Goal: Information Seeking & Learning: Learn about a topic

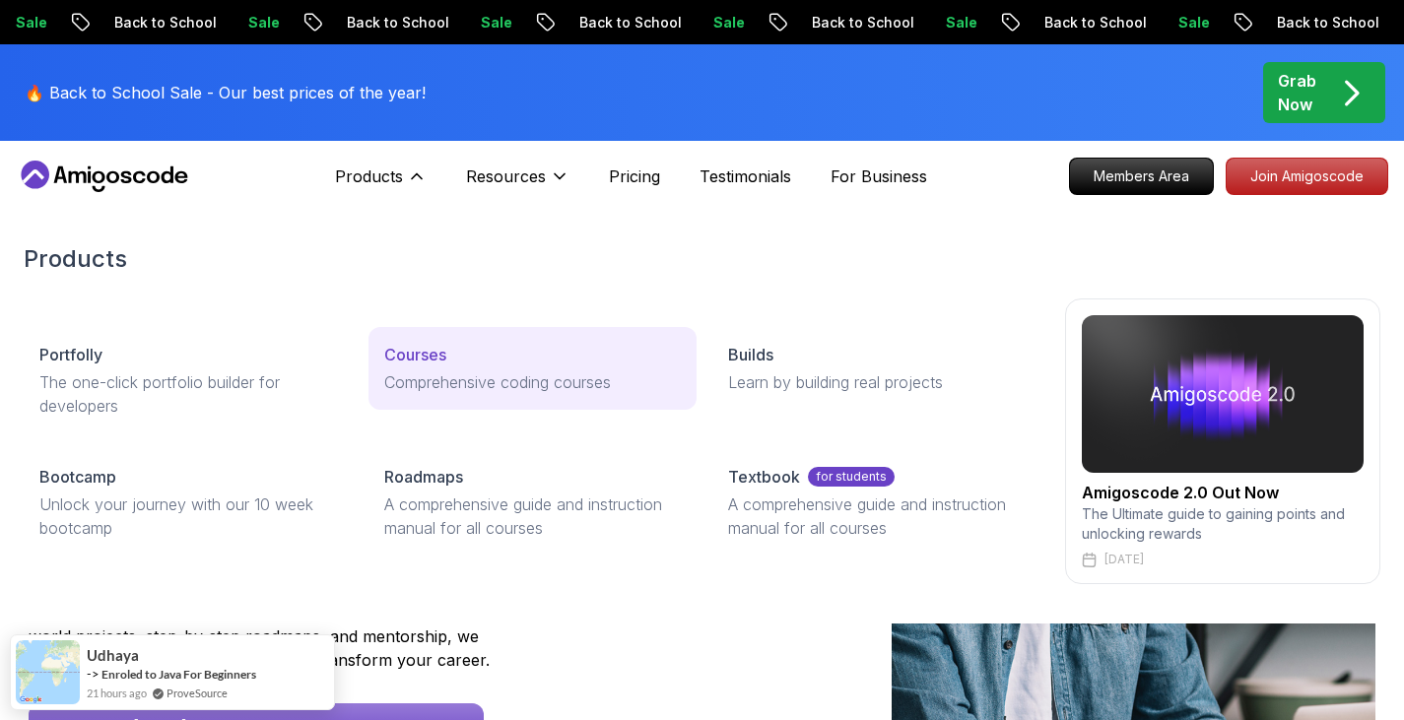
click at [459, 359] on div "Courses" at bounding box center [533, 355] width 298 height 24
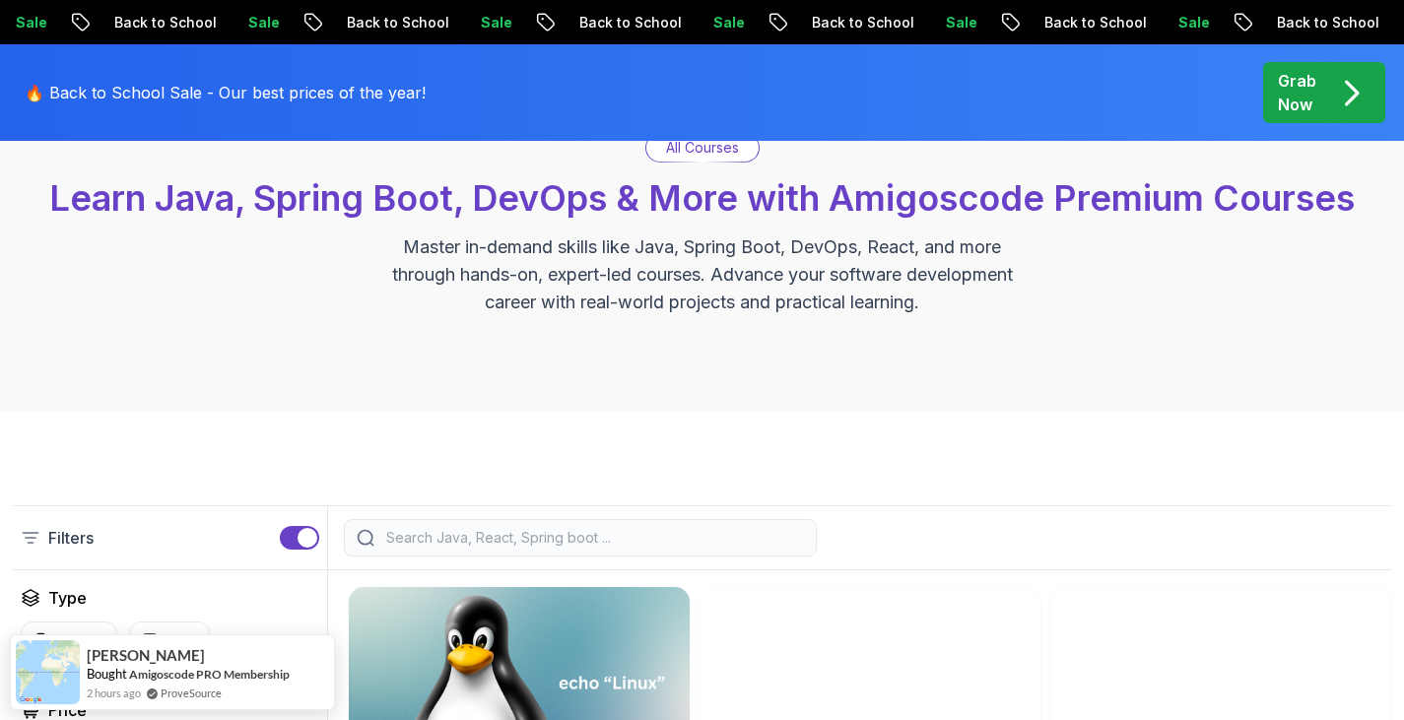
scroll to position [174, 0]
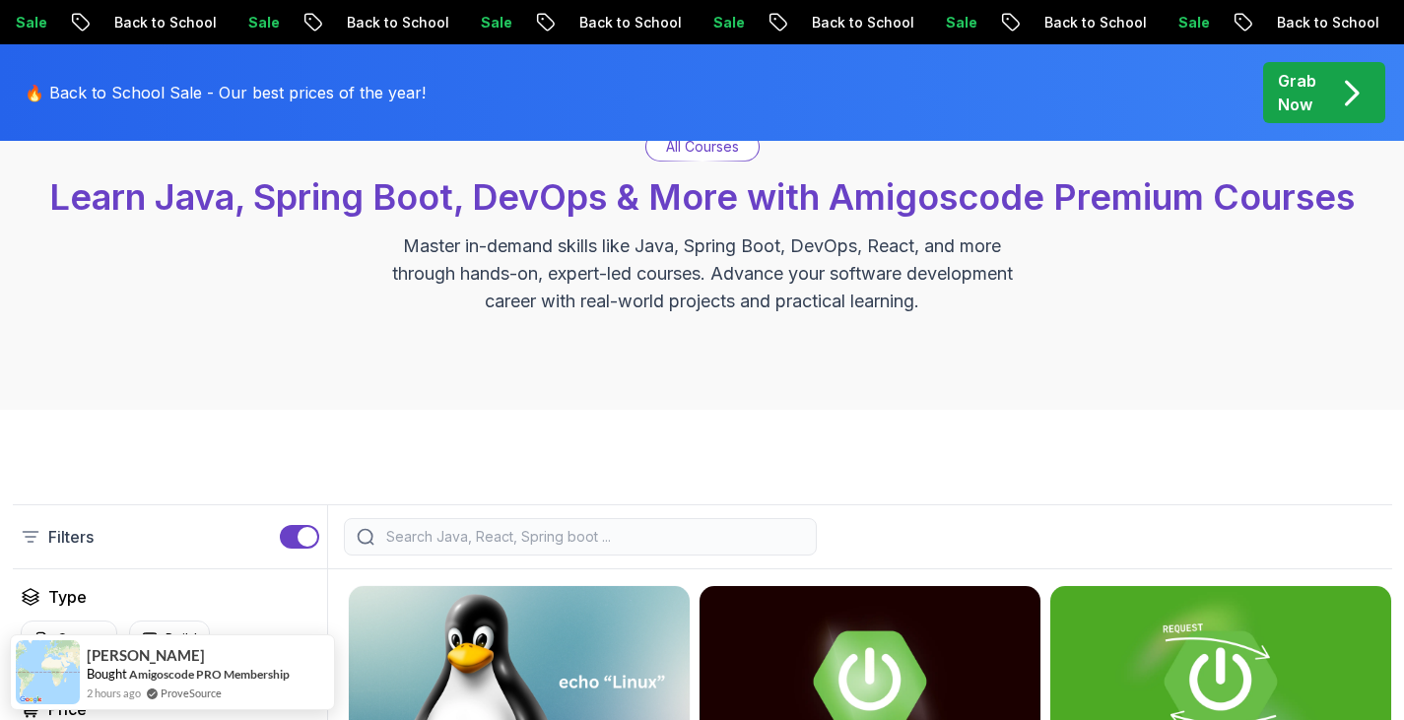
click at [494, 532] on input "search" at bounding box center [593, 537] width 422 height 20
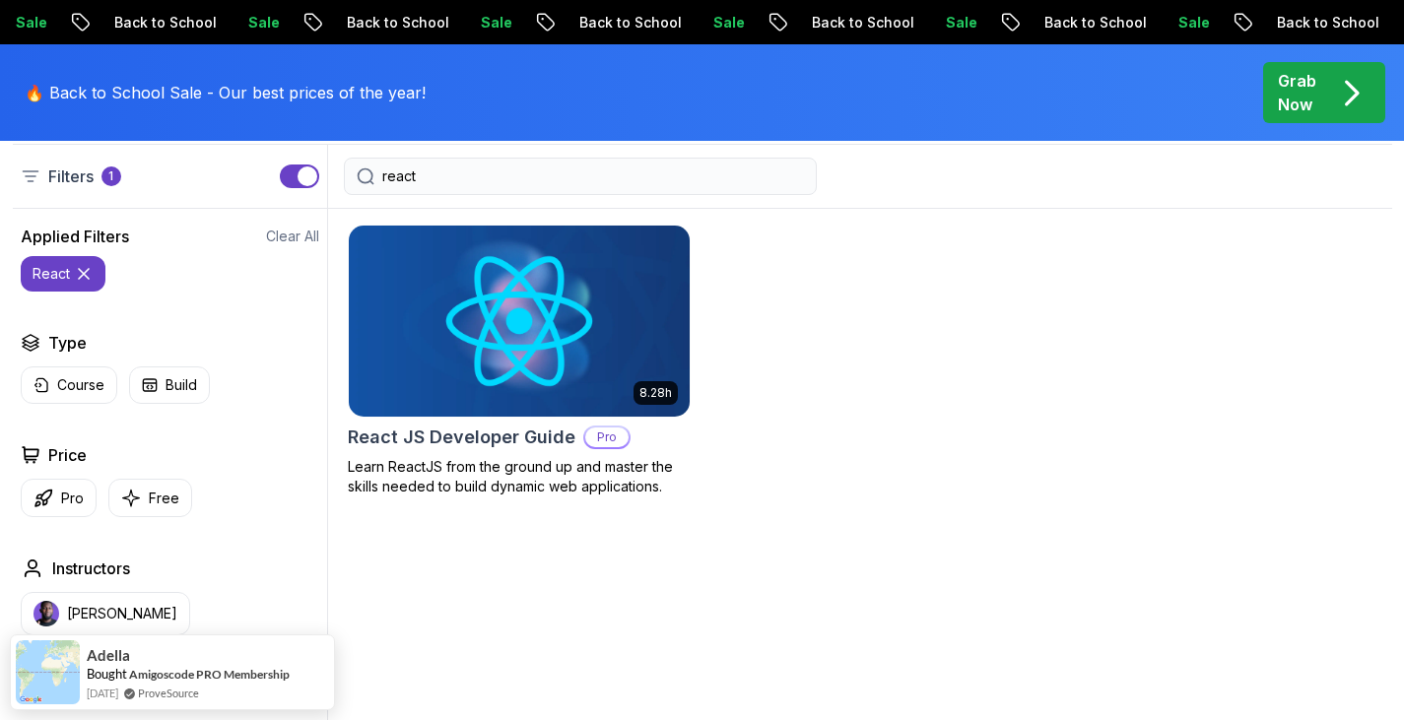
scroll to position [536, 0]
type input "react"
click at [493, 437] on h2 "React JS Developer Guide" at bounding box center [462, 437] width 228 height 28
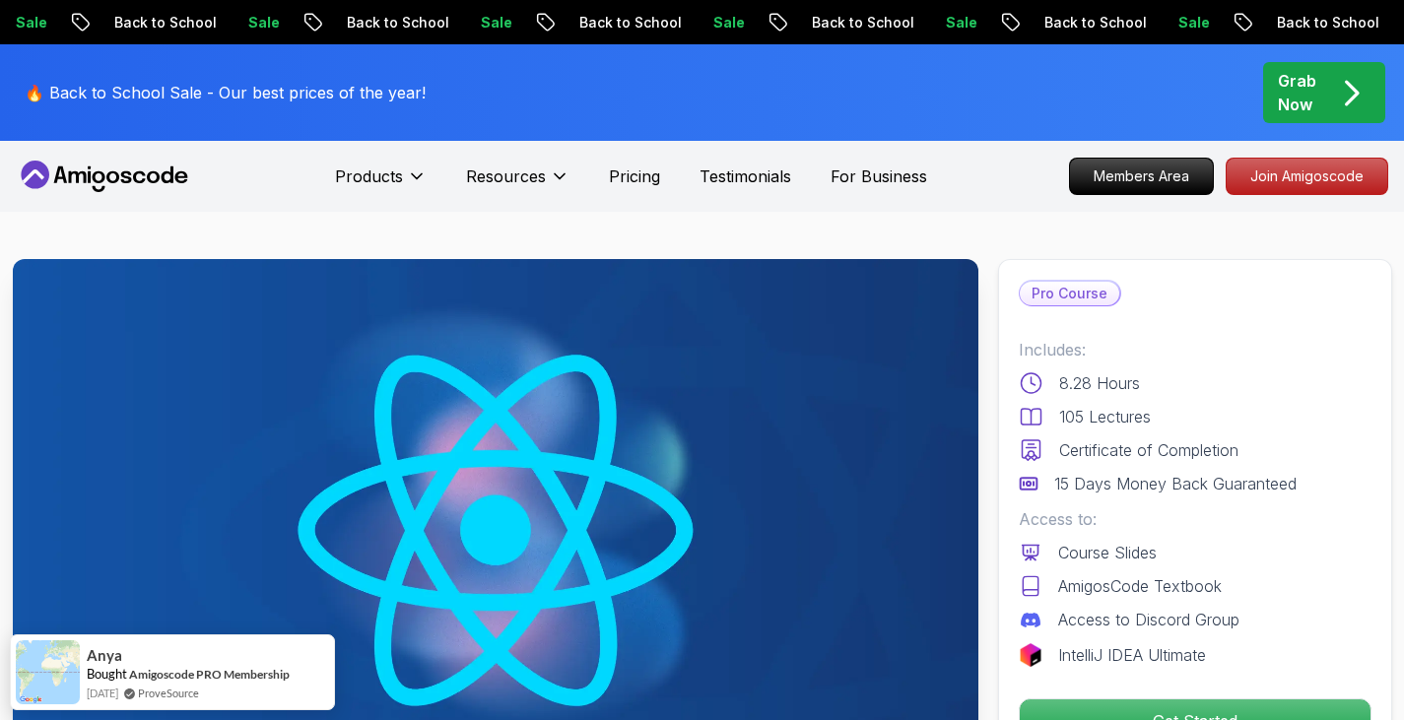
drag, startPoint x: 493, startPoint y: 437, endPoint x: 1170, endPoint y: 429, distance: 677.0
click at [1170, 429] on div "Includes: 8.28 Hours 105 Lectures Certificate of Completion 15 Days Money Back …" at bounding box center [1195, 417] width 353 height 158
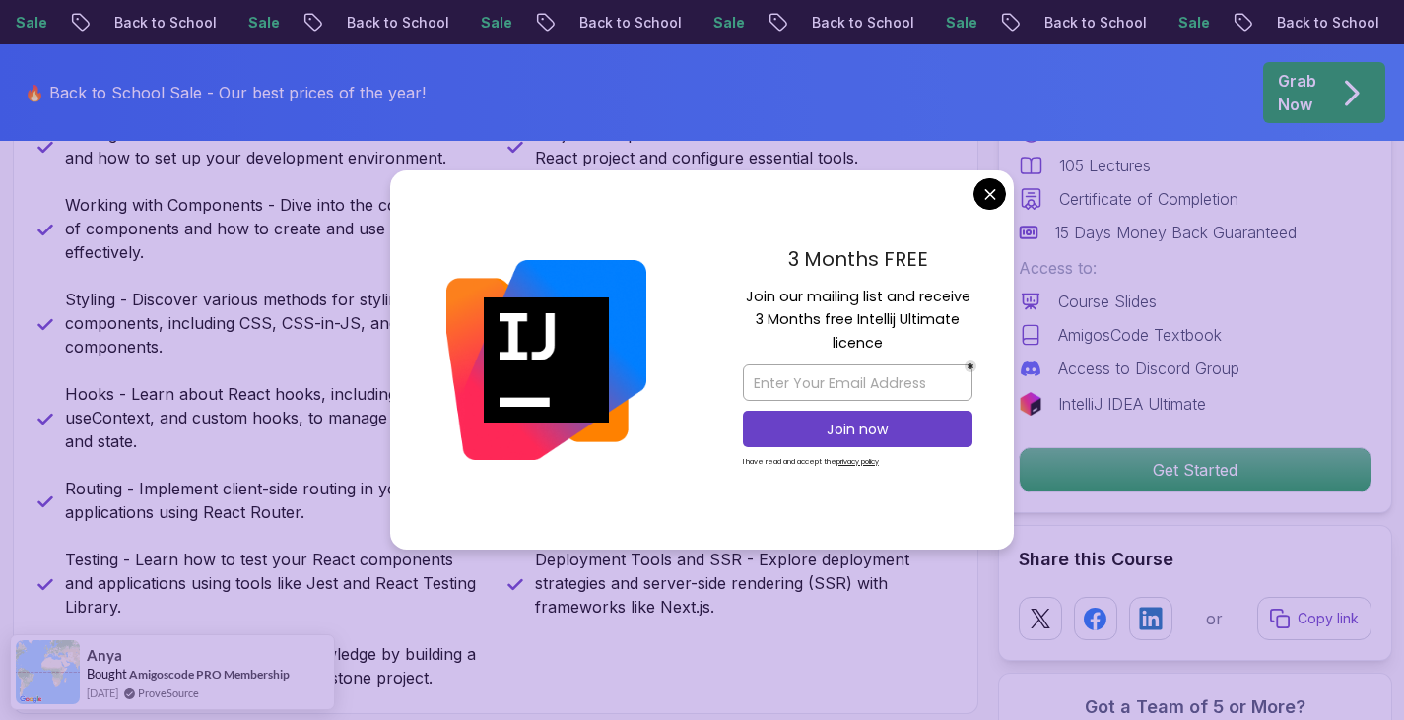
scroll to position [1046, 0]
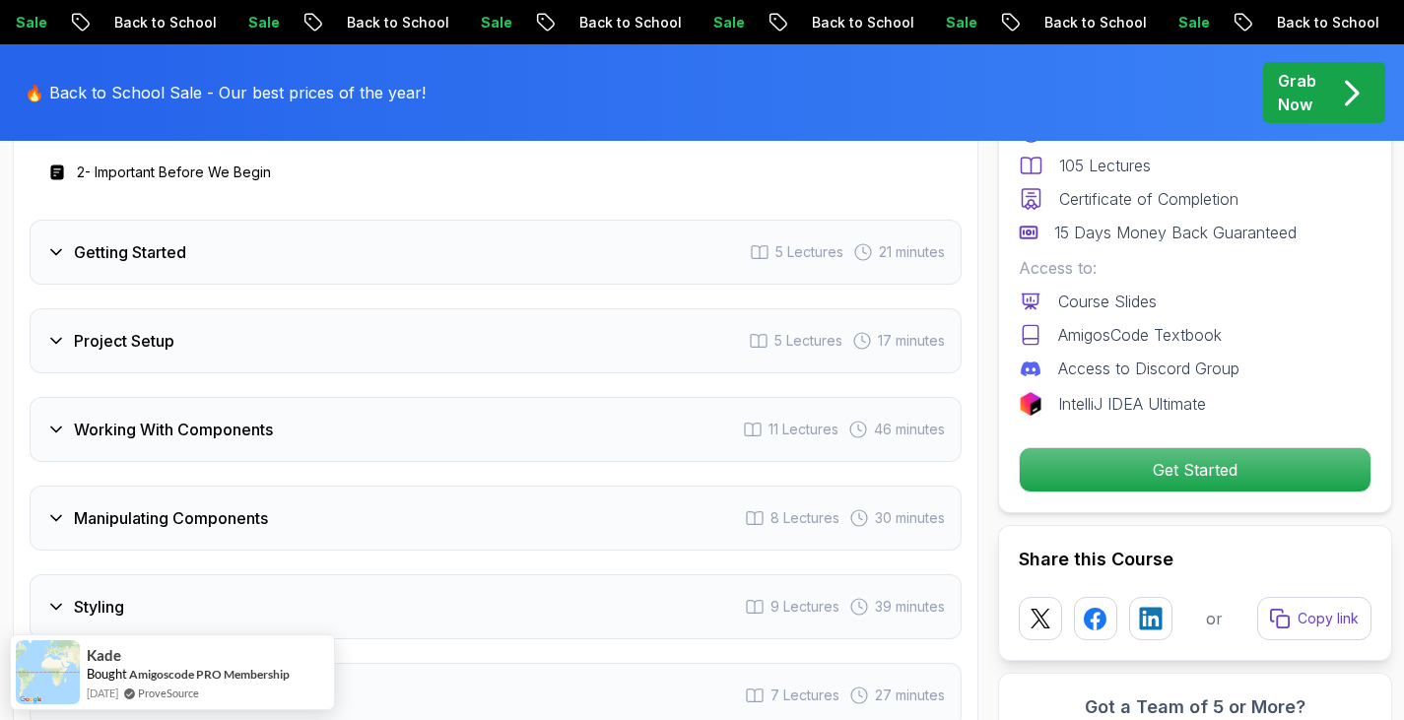
scroll to position [3052, 0]
click at [278, 435] on div "Working With Components 11 Lectures 46 minutes" at bounding box center [496, 428] width 932 height 65
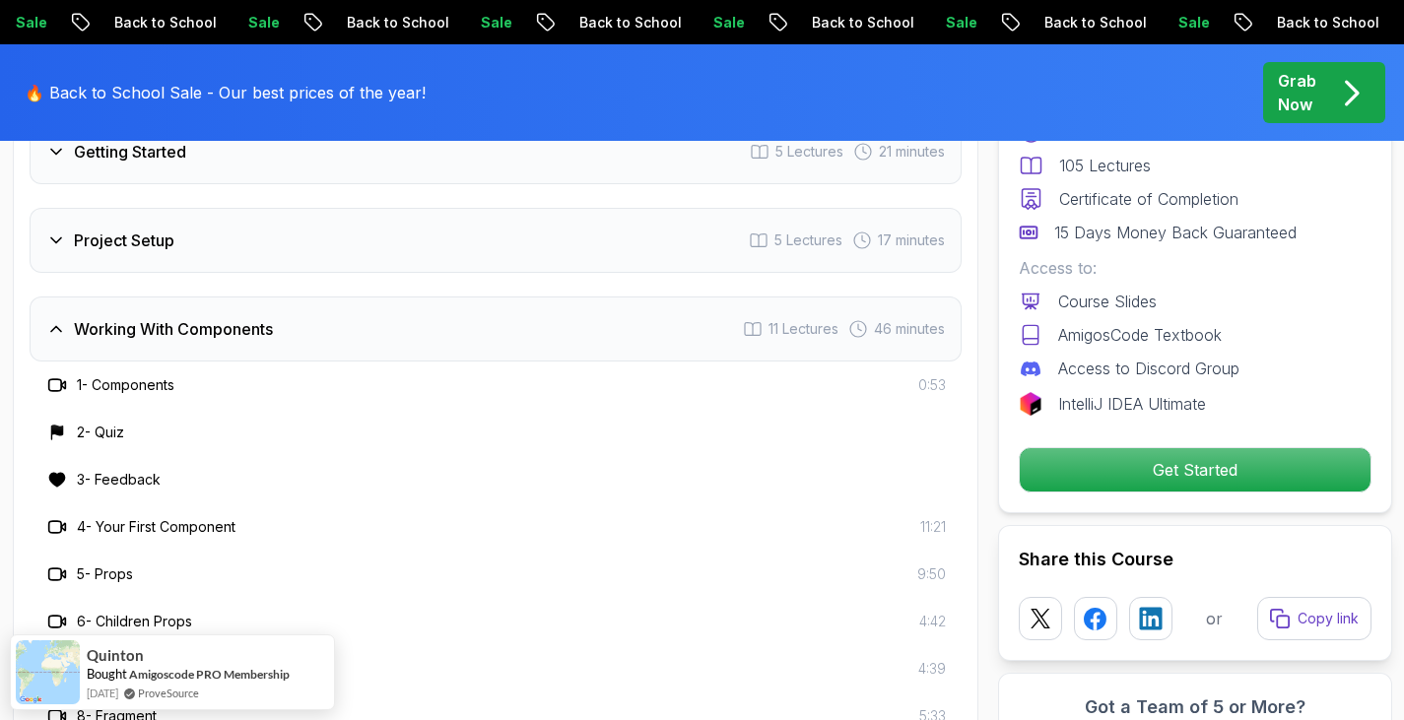
scroll to position [3055, 0]
click at [240, 346] on div "Working With Components 11 Lectures 46 minutes" at bounding box center [496, 331] width 932 height 65
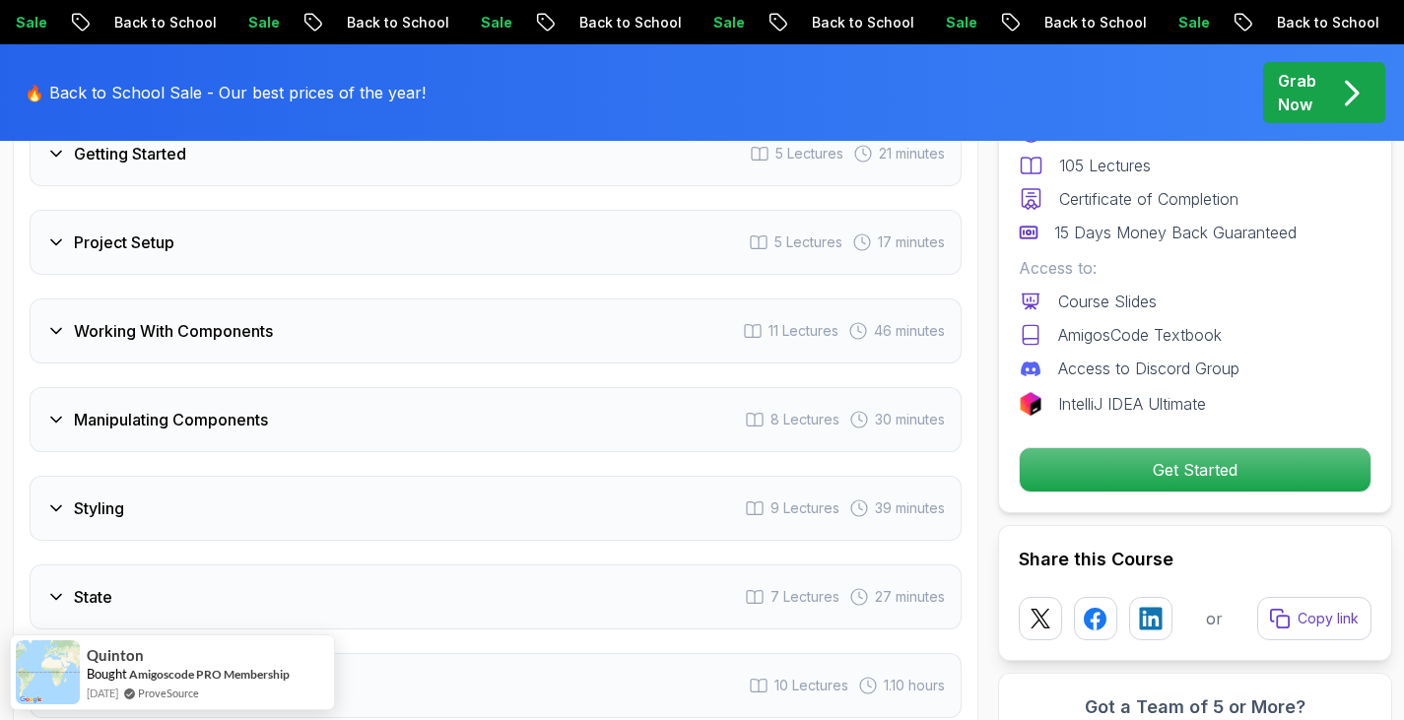
click at [214, 255] on div "Project Setup 5 Lectures 17 minutes" at bounding box center [496, 242] width 932 height 65
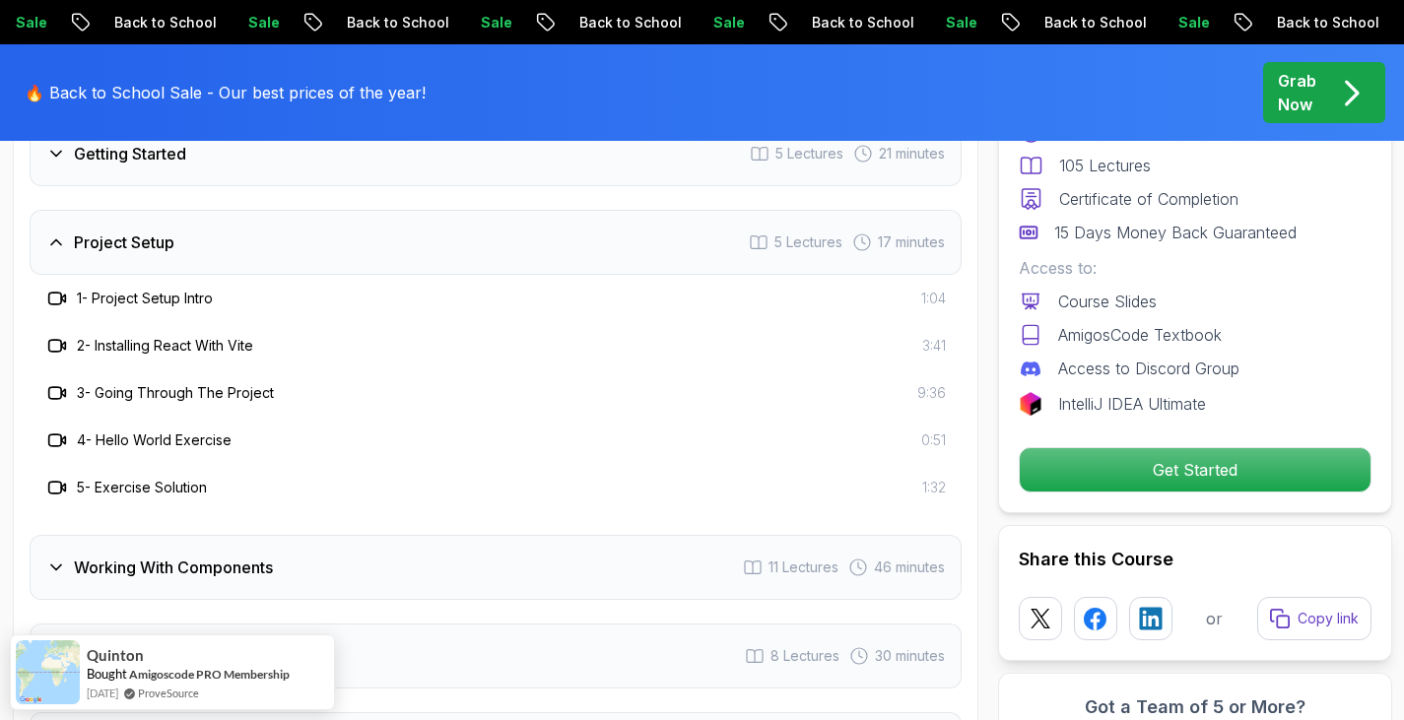
click at [231, 259] on div "Project Setup 5 Lectures 17 minutes" at bounding box center [496, 242] width 932 height 65
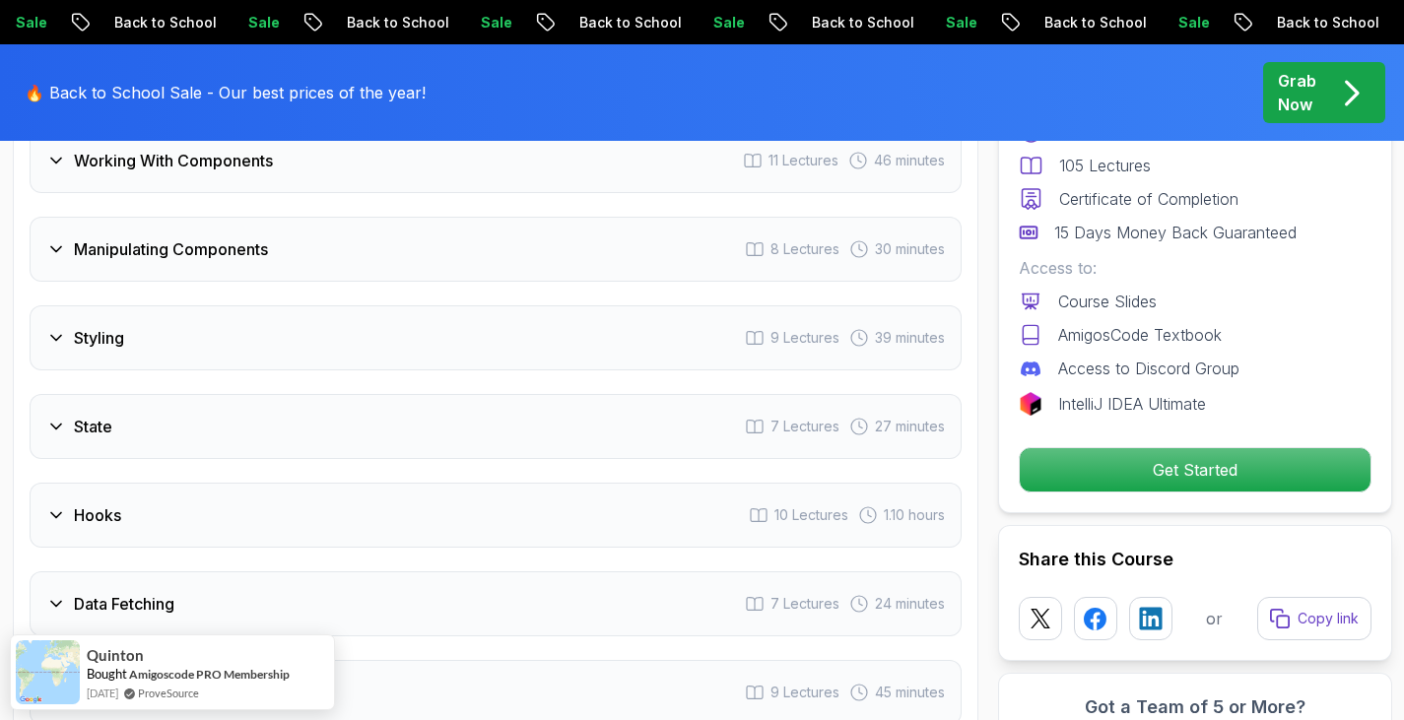
scroll to position [3227, 0]
click at [299, 353] on div "Styling 9 Lectures 39 minutes" at bounding box center [496, 335] width 932 height 65
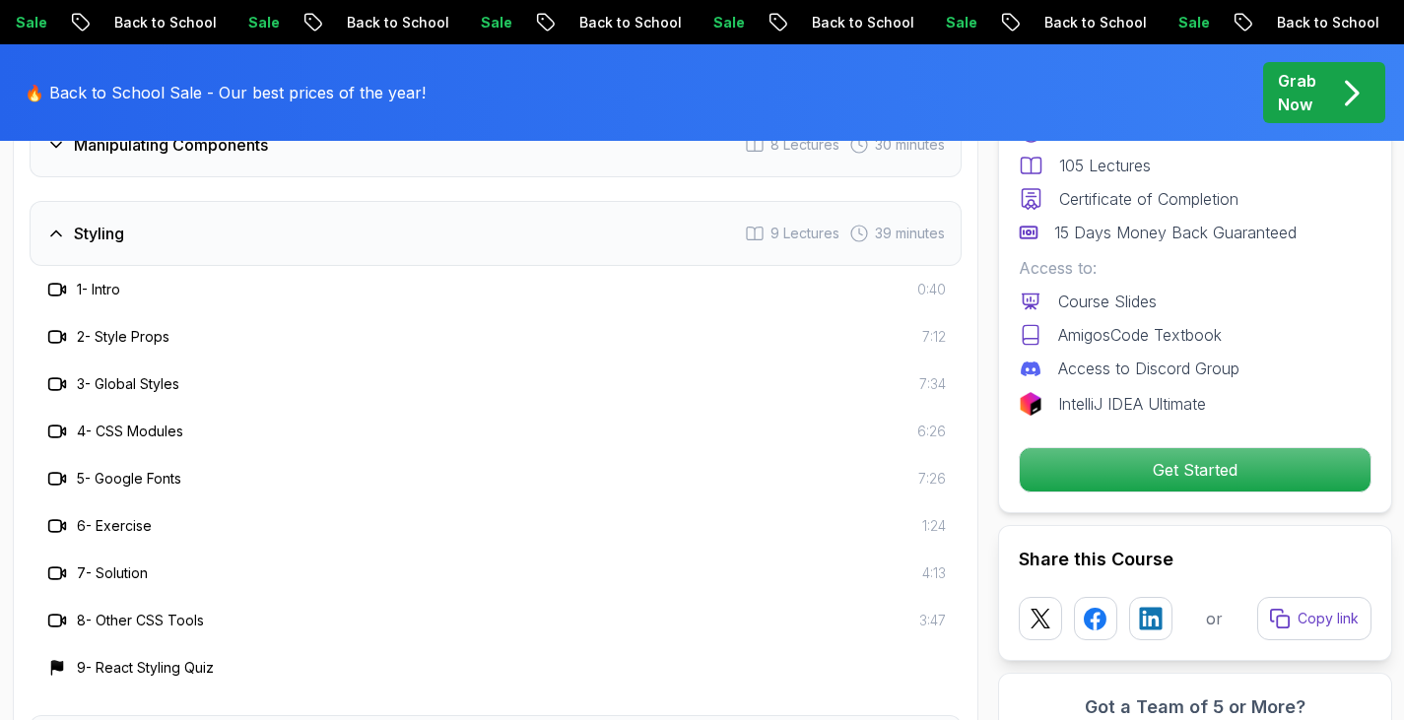
scroll to position [3347, 0]
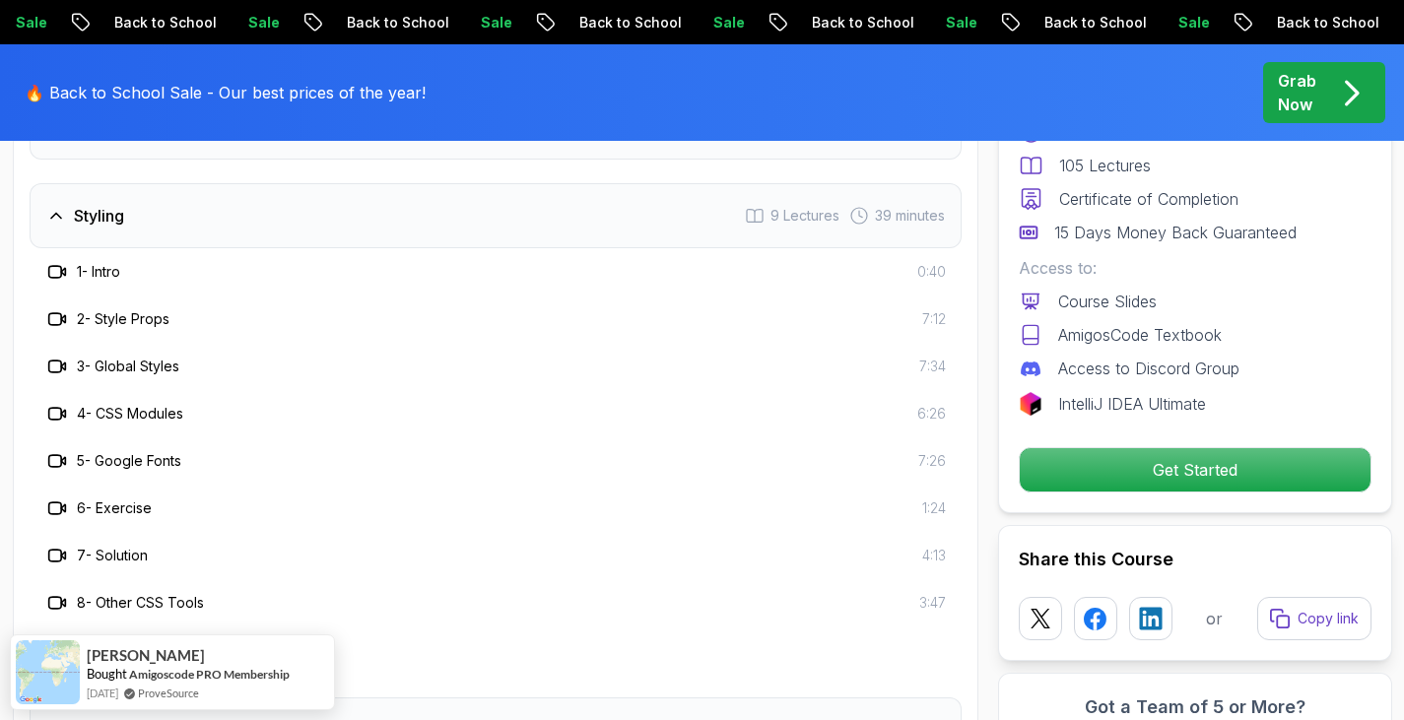
click at [235, 203] on div "Styling 9 Lectures 39 minutes" at bounding box center [496, 215] width 932 height 65
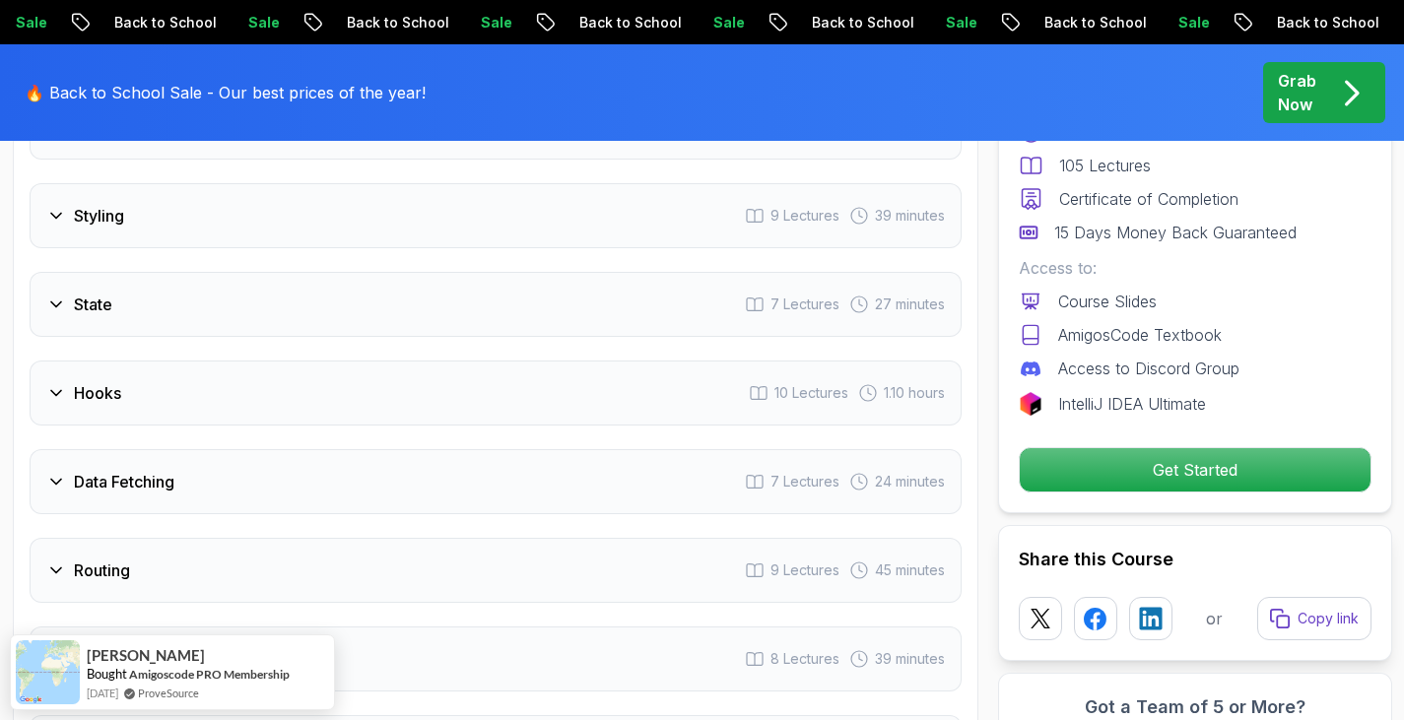
click at [156, 390] on div "Hooks 10 Lectures 1.10 hours" at bounding box center [496, 393] width 932 height 65
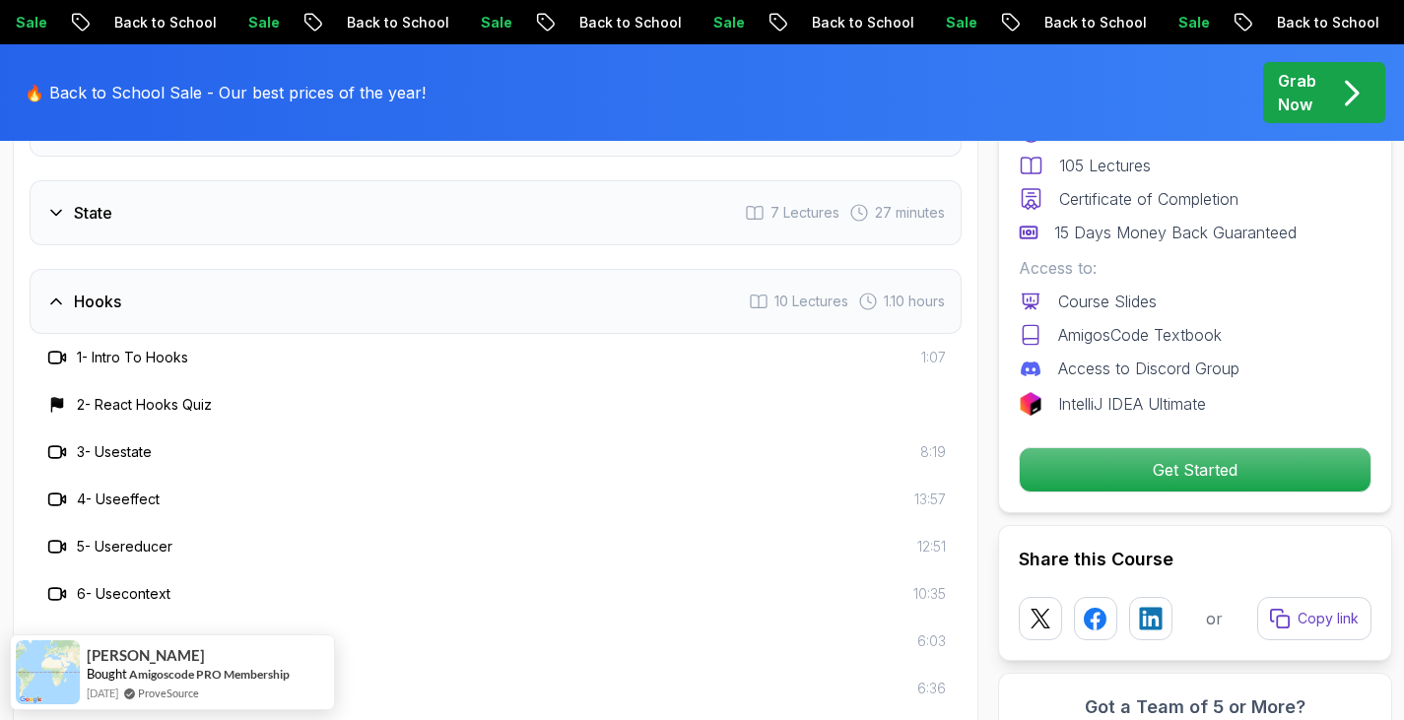
scroll to position [3420, 0]
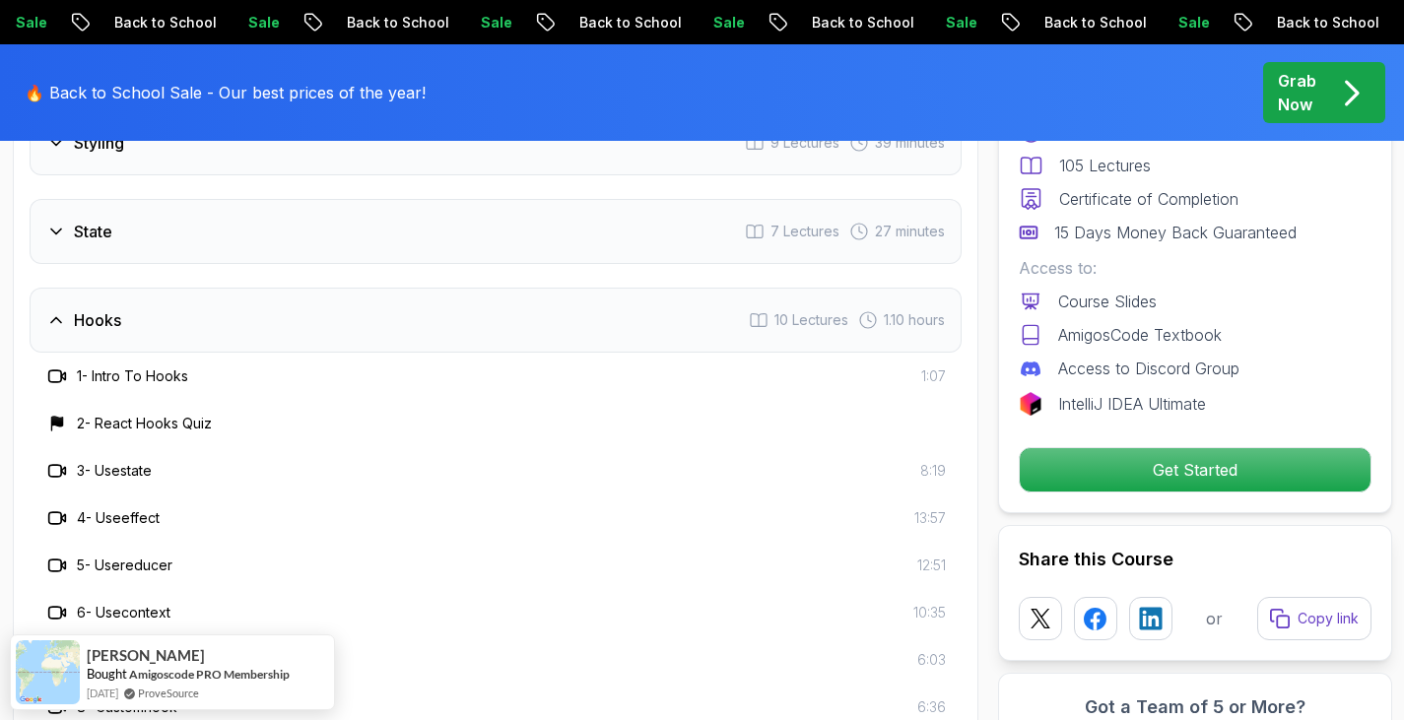
click at [196, 331] on div "Hooks 10 Lectures 1.10 hours" at bounding box center [496, 320] width 932 height 65
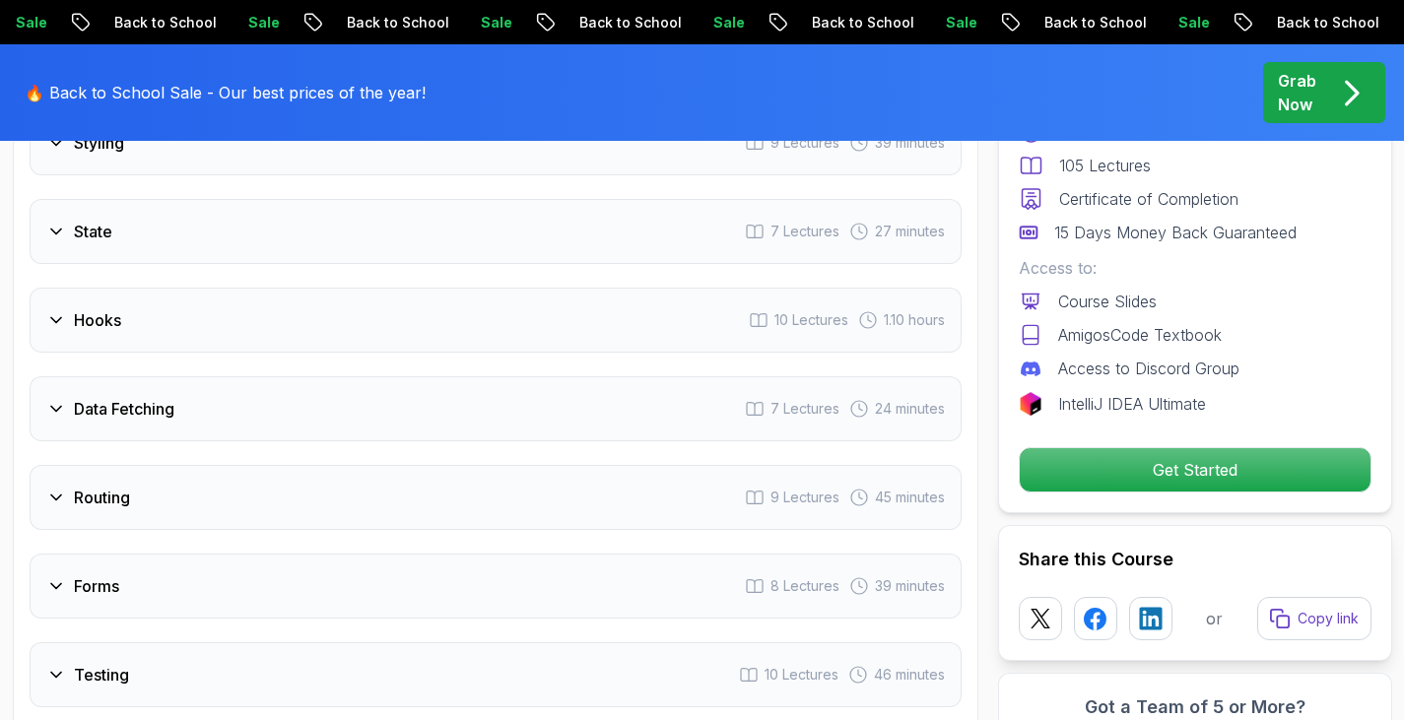
click at [163, 394] on div "Data Fetching 7 Lectures 24 minutes" at bounding box center [496, 408] width 932 height 65
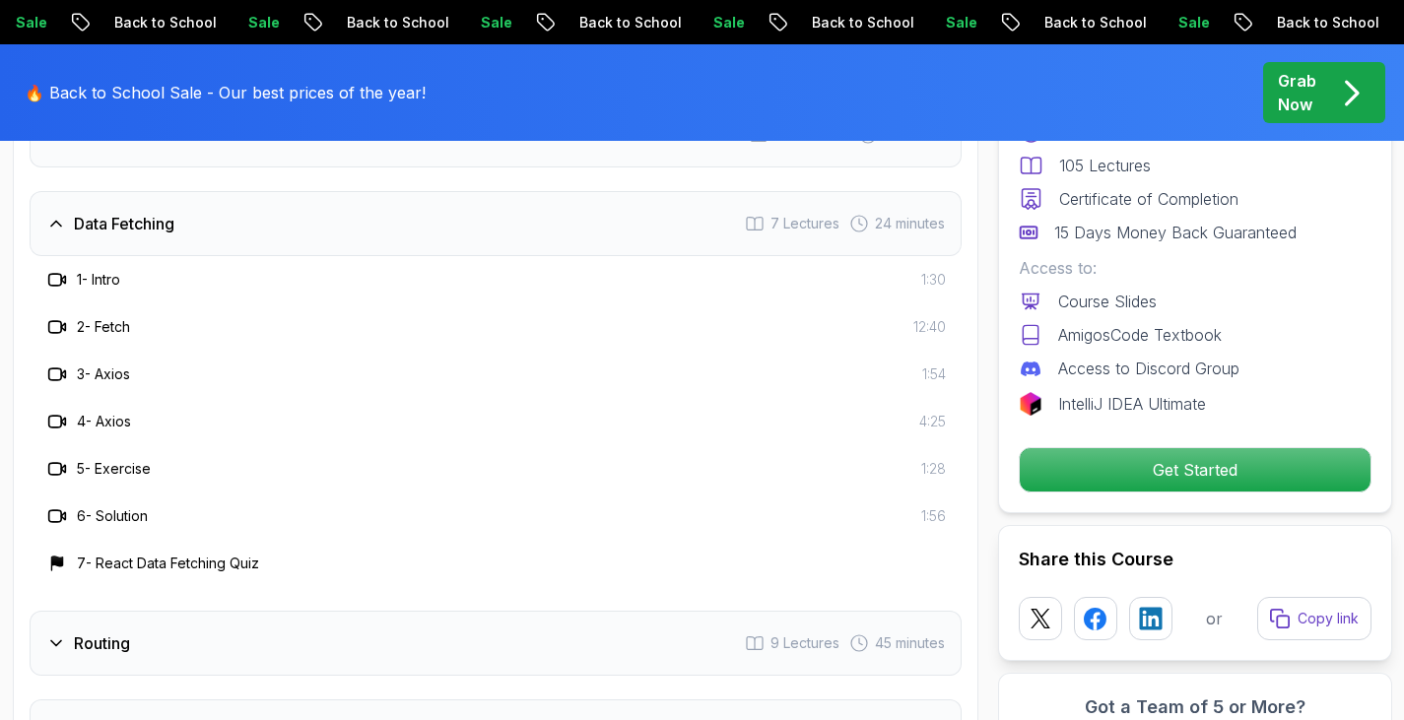
scroll to position [3601, 0]
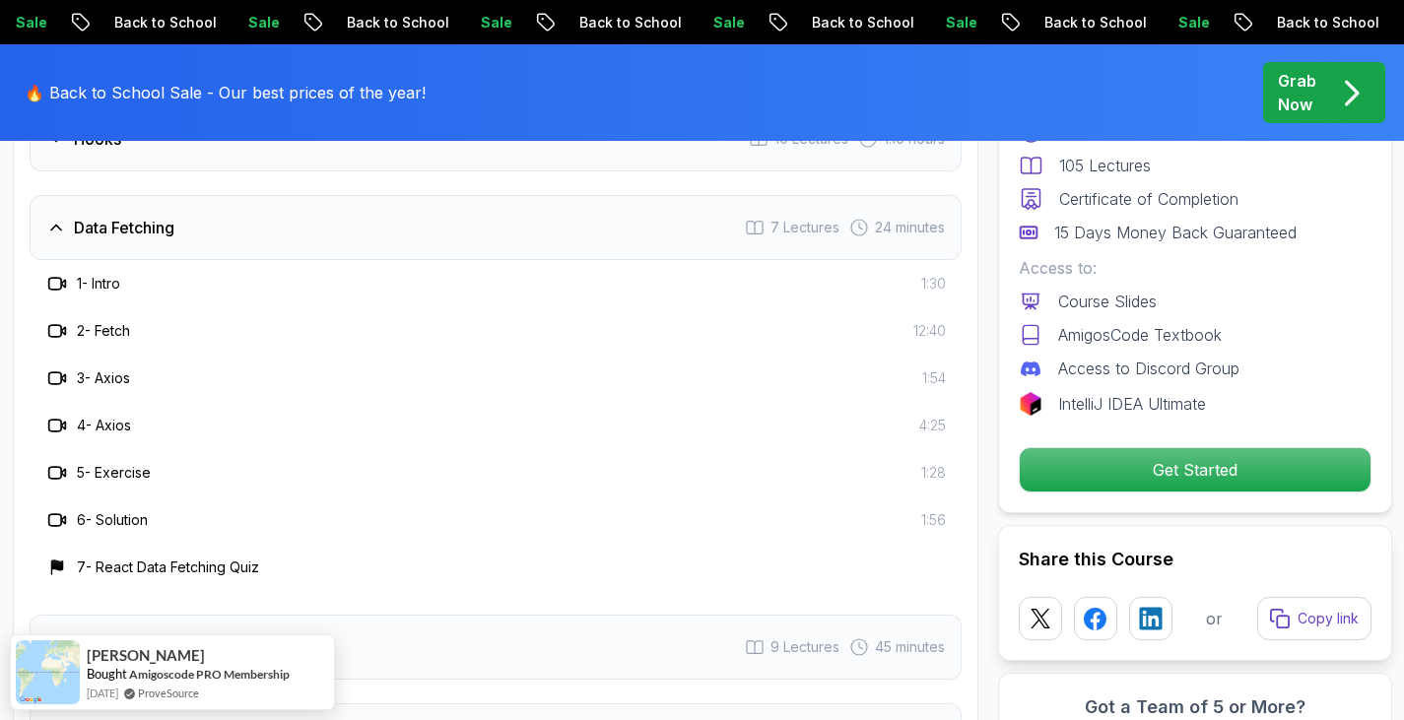
click at [165, 240] on div "Data Fetching 7 Lectures 24 minutes" at bounding box center [496, 227] width 932 height 65
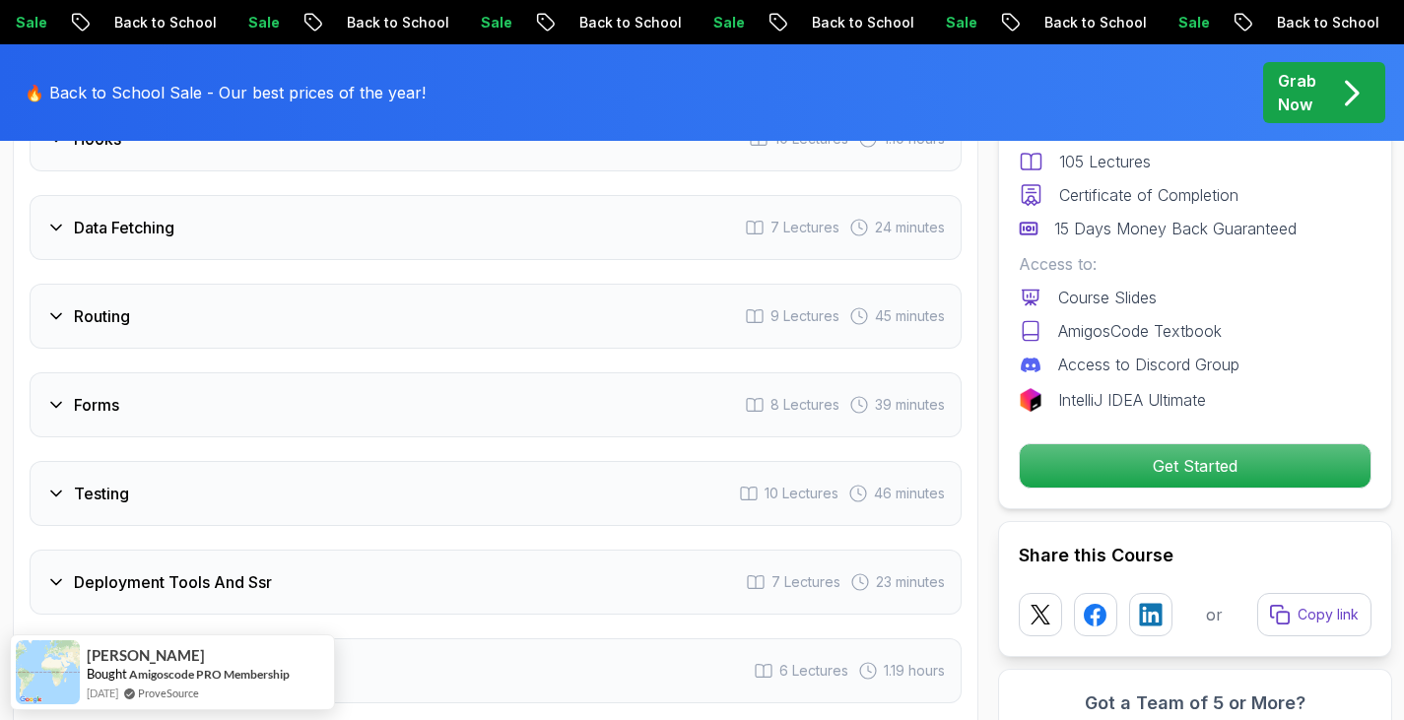
click at [172, 413] on div "Forms 8 Lectures 39 minutes" at bounding box center [496, 404] width 932 height 65
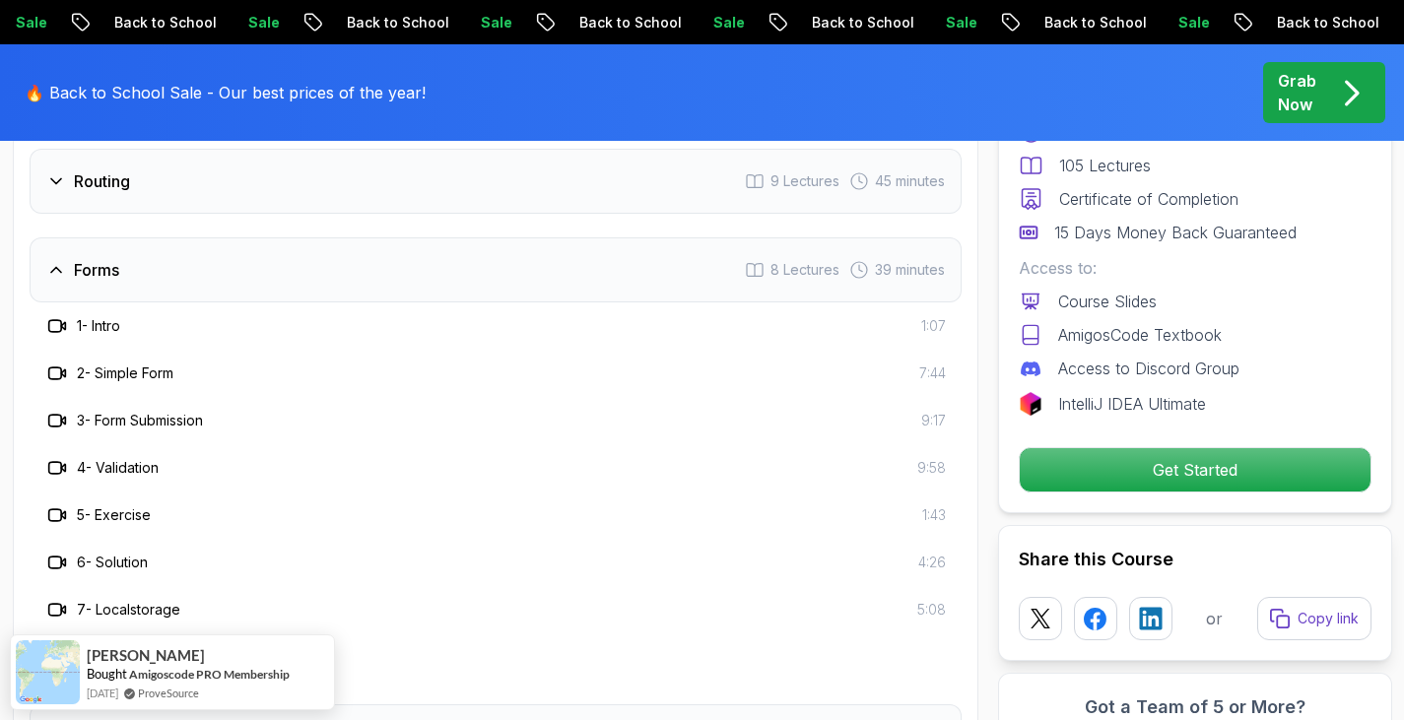
scroll to position [3735, 0]
click at [193, 259] on div "Forms 8 Lectures 39 minutes" at bounding box center [496, 270] width 932 height 65
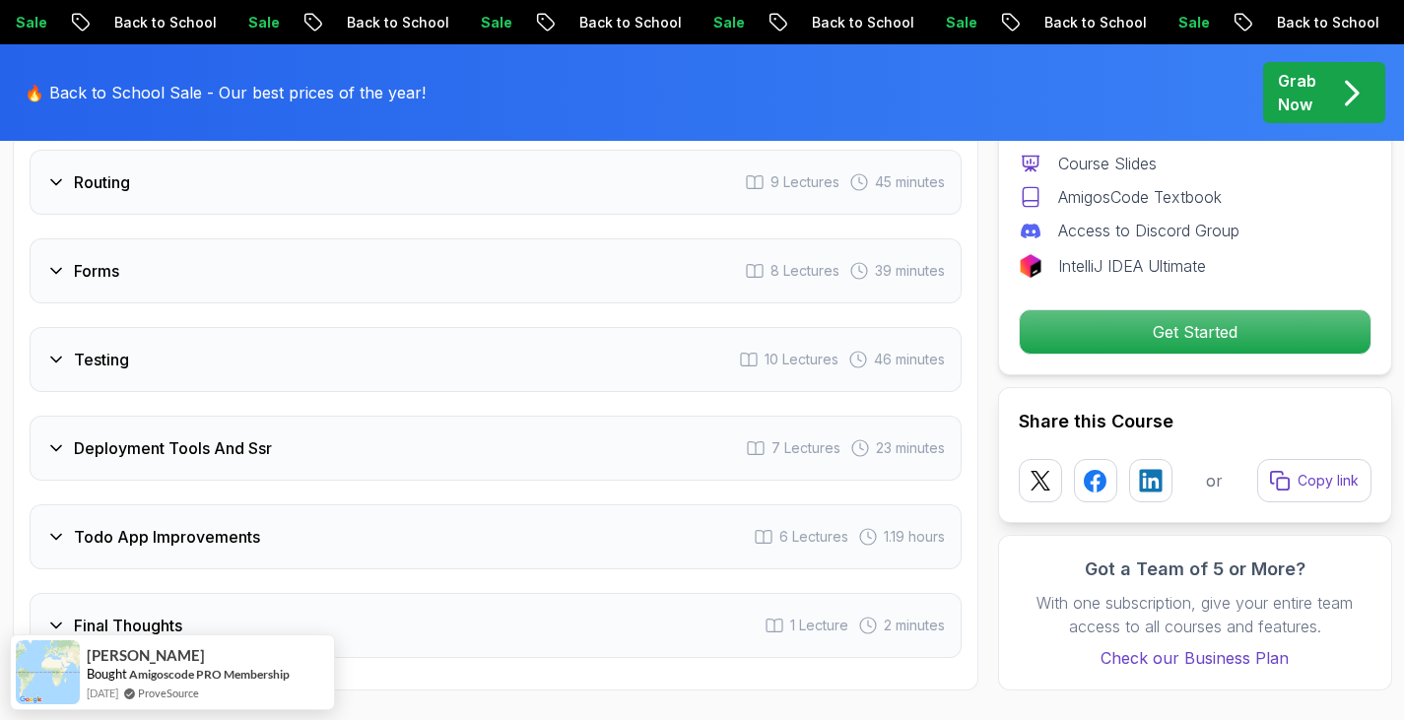
click at [149, 379] on div "Testing 10 Lectures 46 minutes" at bounding box center [496, 359] width 932 height 65
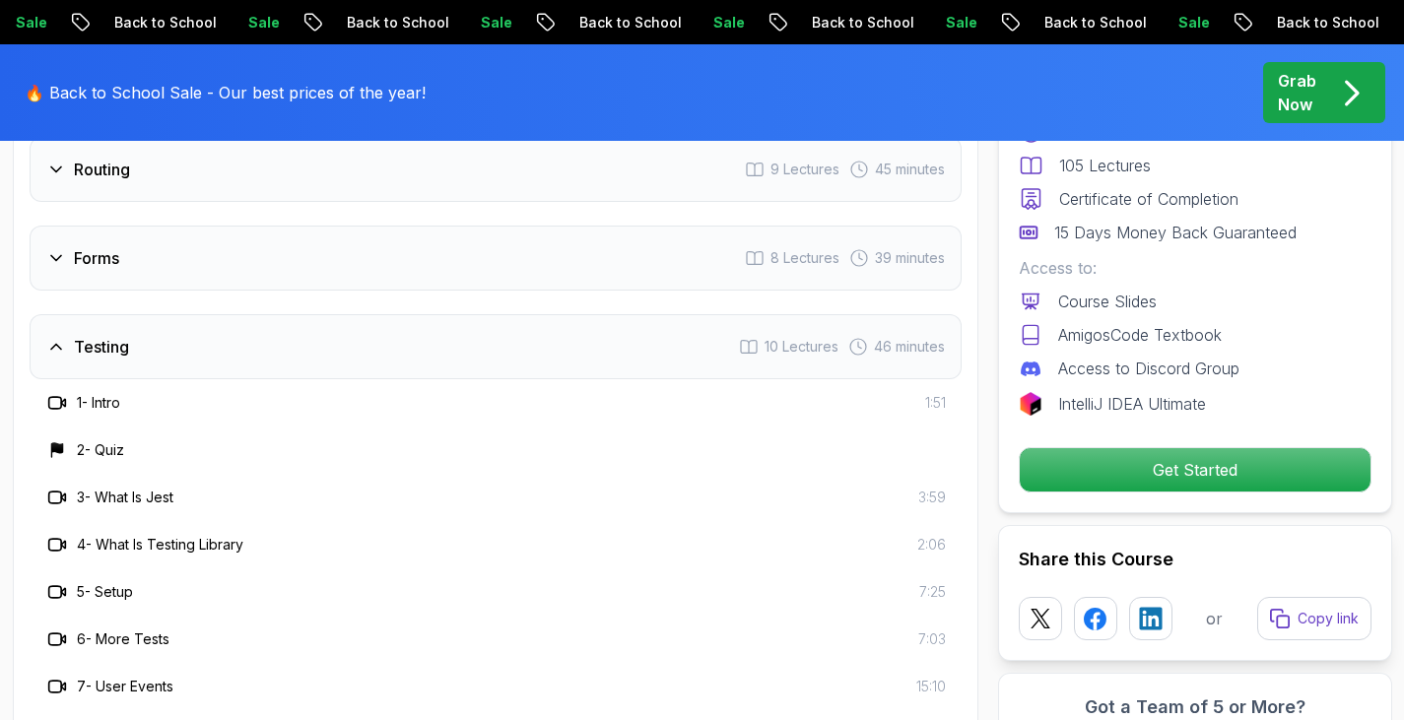
scroll to position [3740, 0]
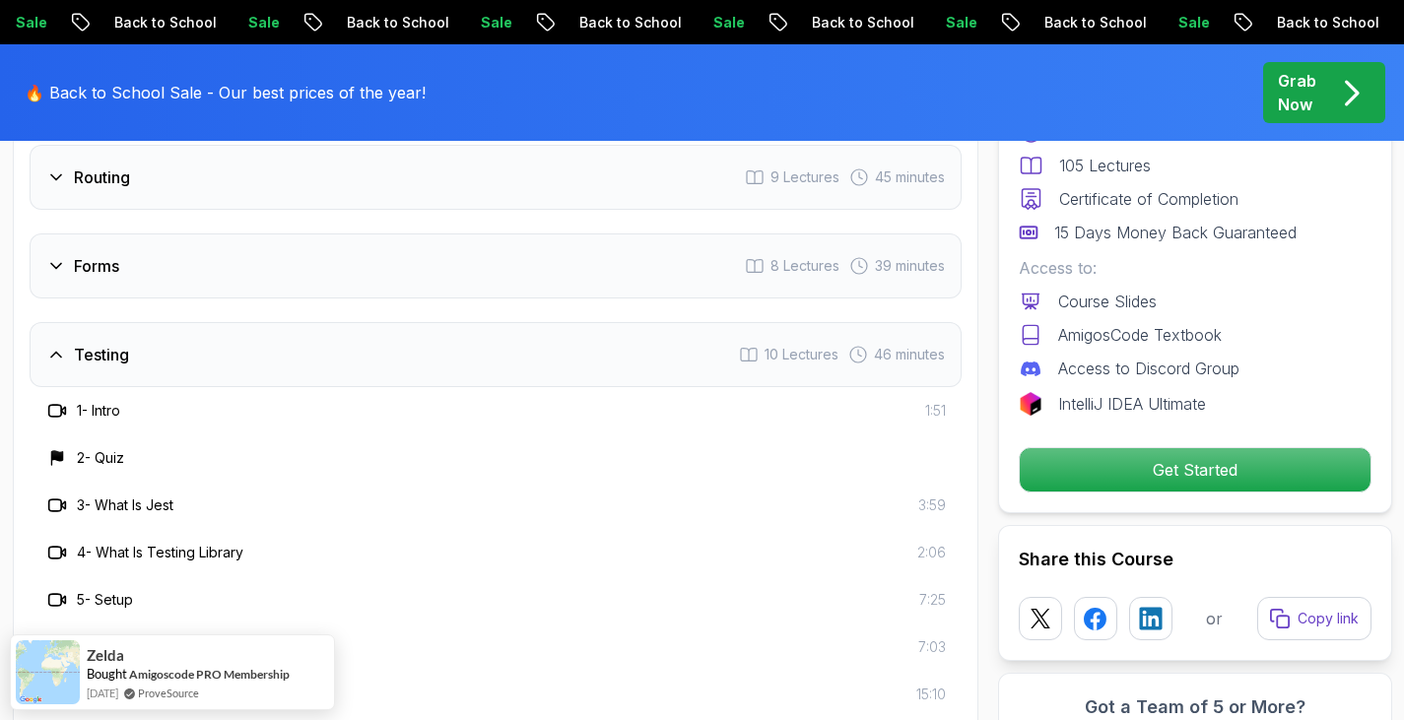
click at [234, 368] on div "Testing 10 Lectures 46 minutes" at bounding box center [496, 354] width 932 height 65
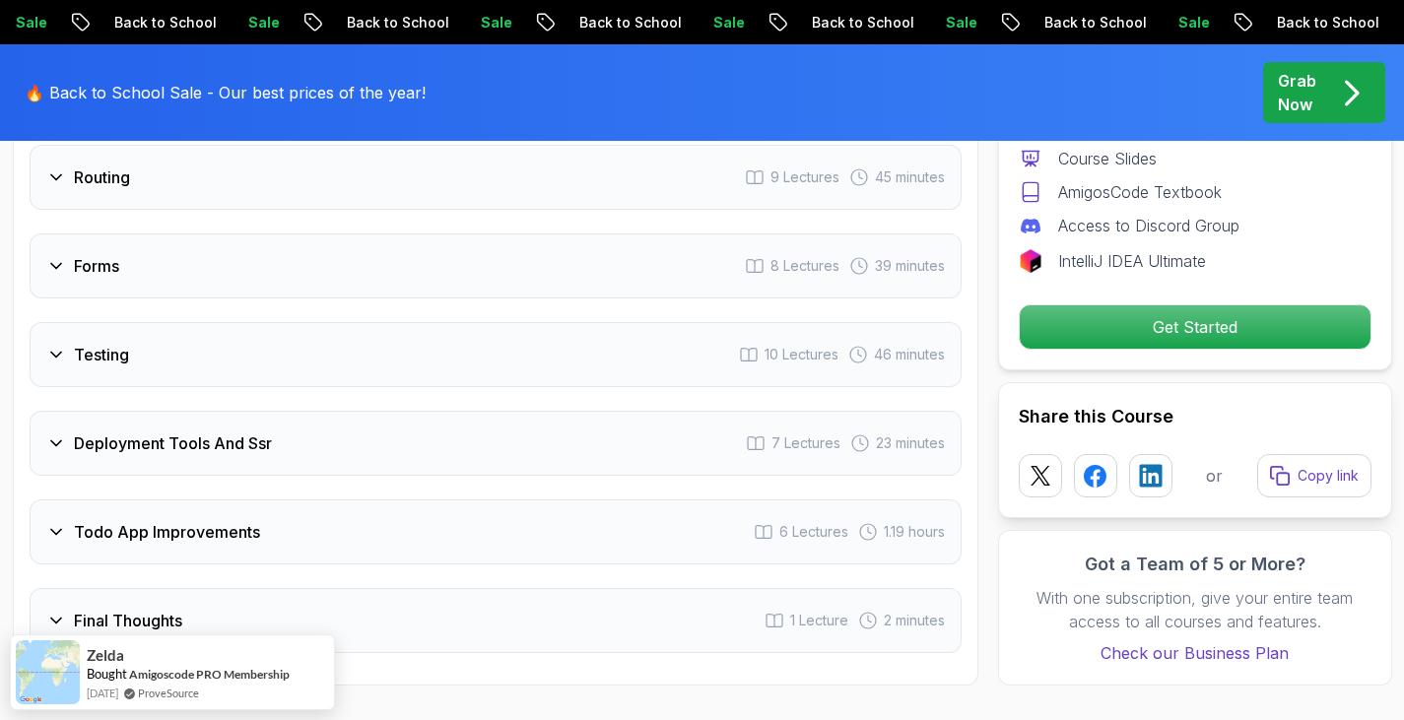
click at [190, 434] on h3 "Deployment Tools And Ssr" at bounding box center [173, 444] width 198 height 24
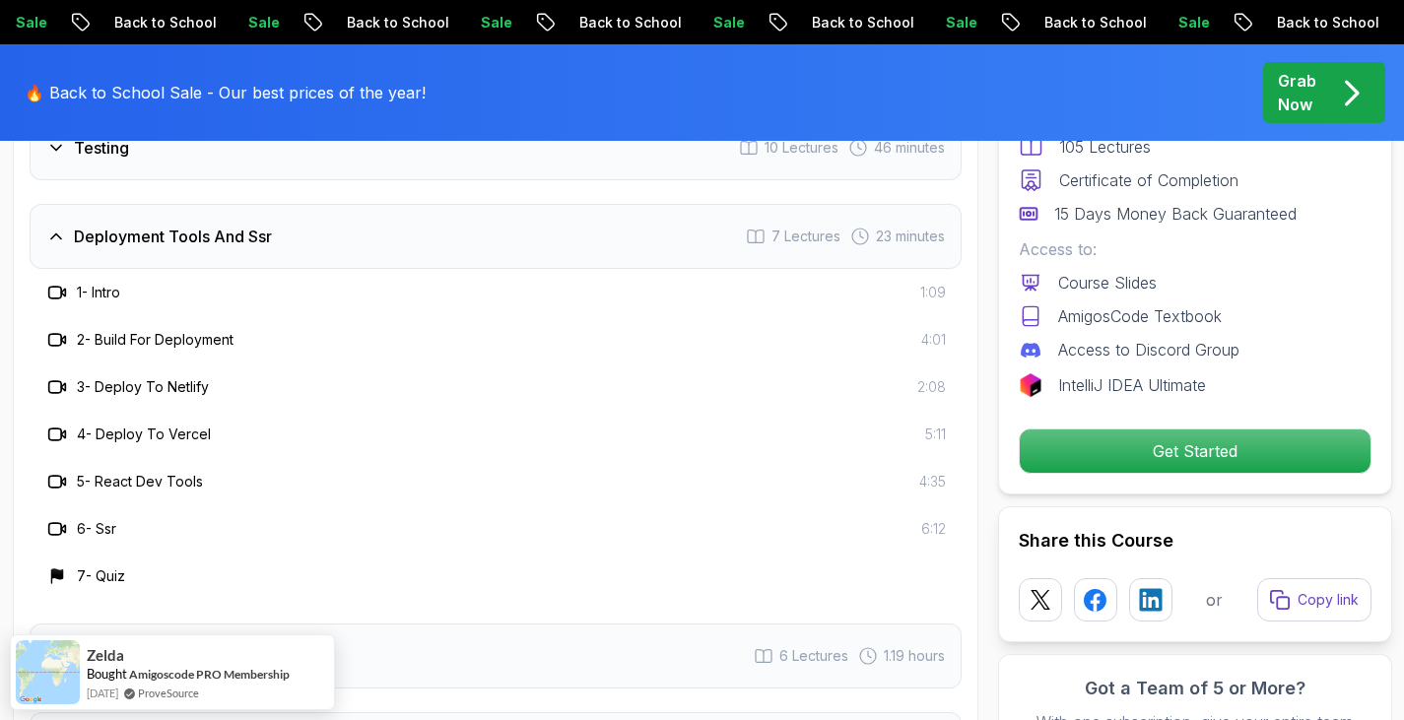
scroll to position [3951, 0]
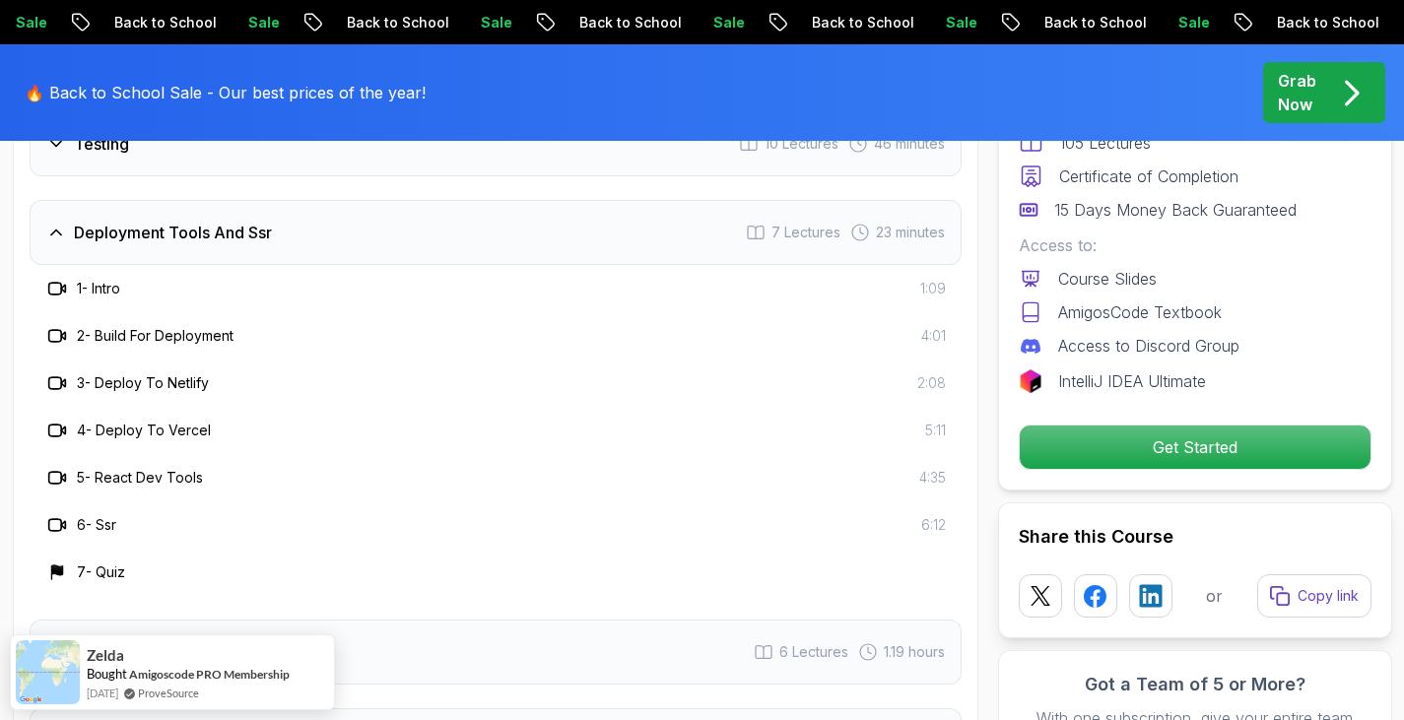
click at [311, 224] on div "Deployment Tools And Ssr 7 Lectures 23 minutes" at bounding box center [496, 232] width 932 height 65
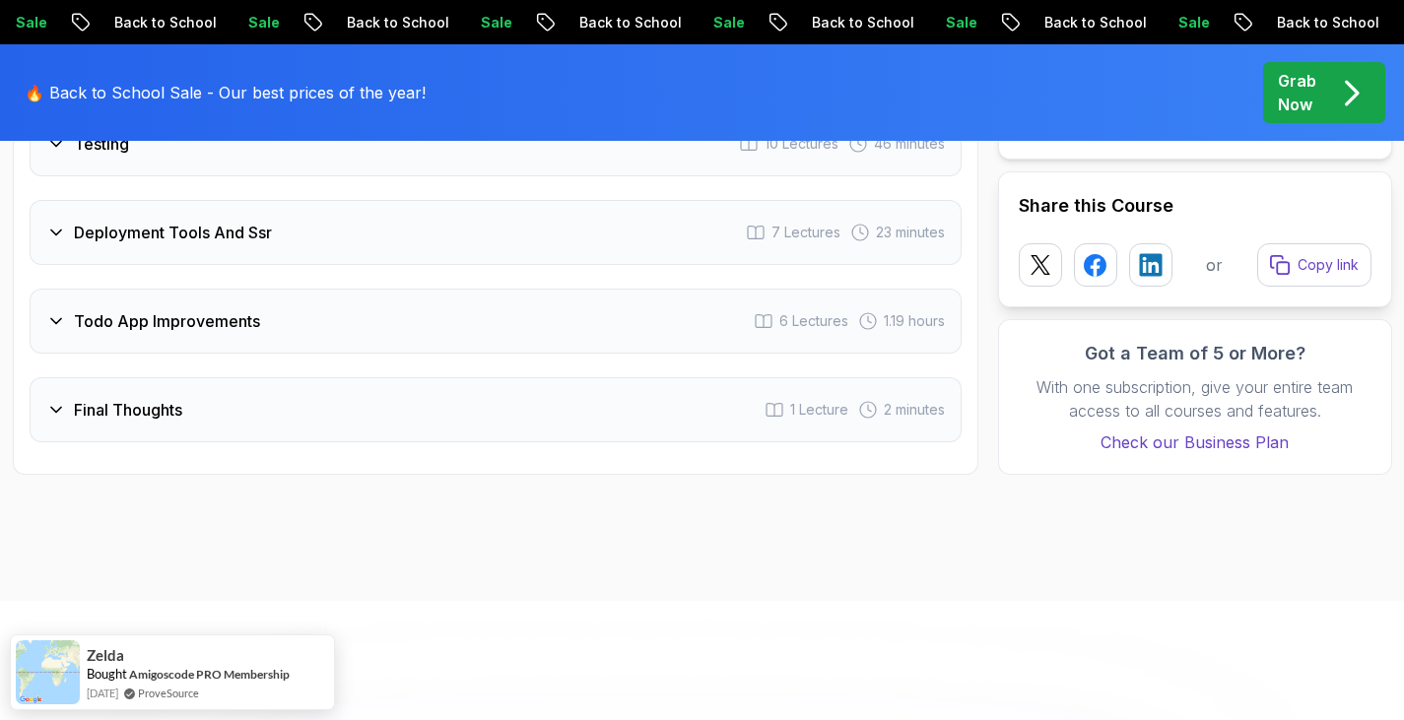
click at [219, 342] on div "Todo App Improvements 6 Lectures 1.19 hours" at bounding box center [496, 321] width 932 height 65
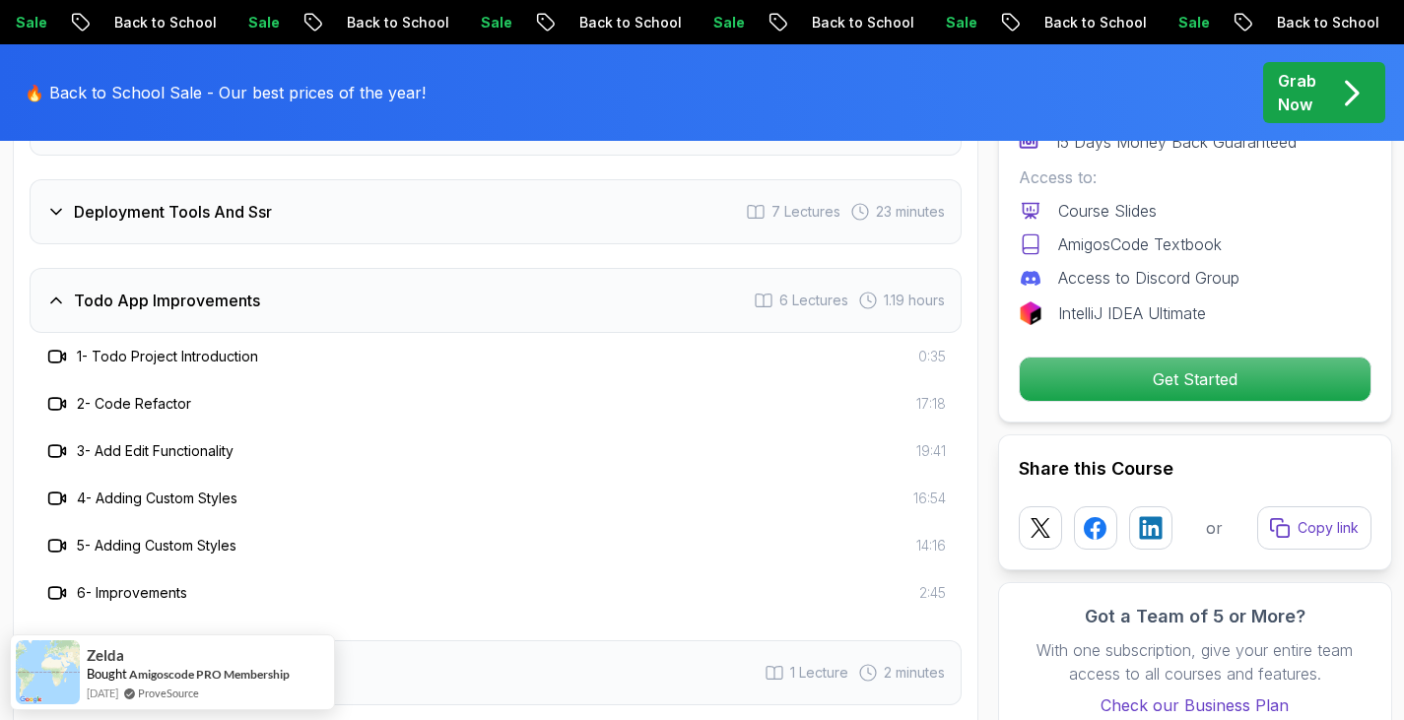
scroll to position [3969, 0]
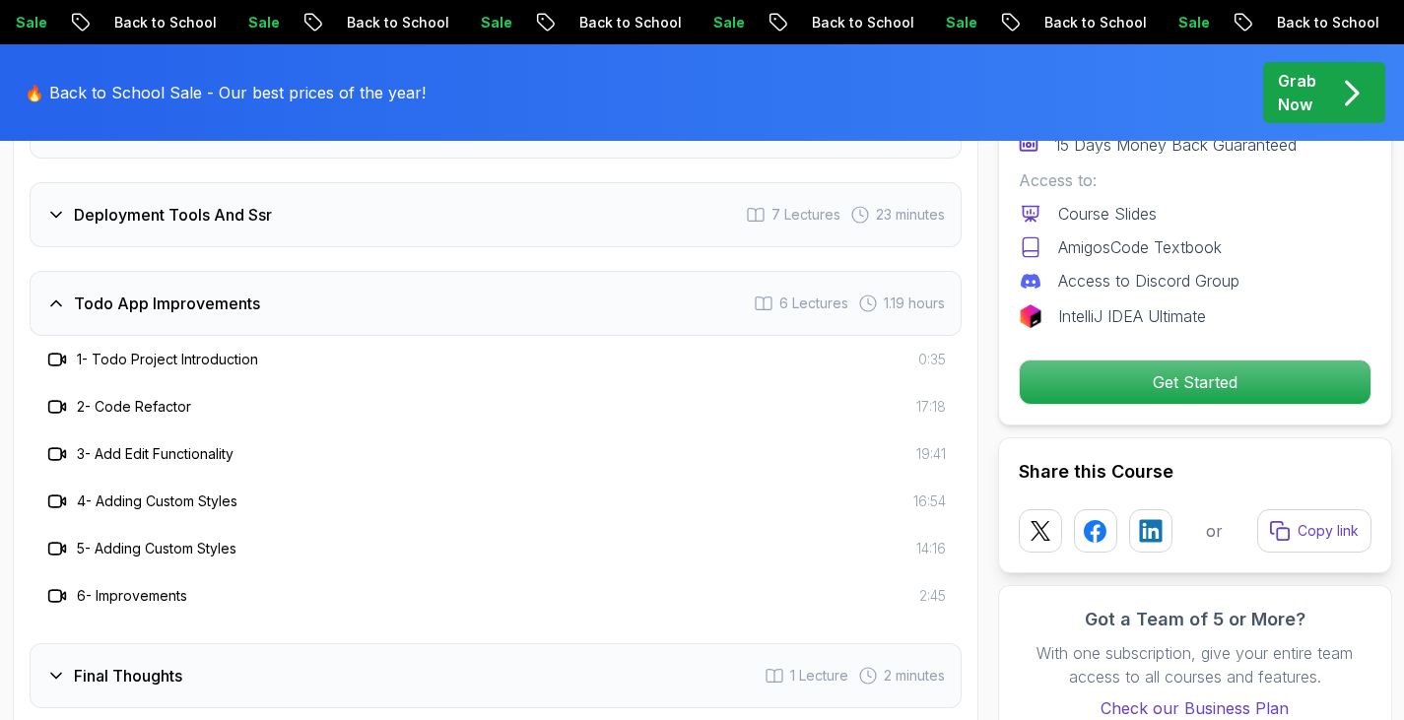
click at [274, 301] on div "Todo App Improvements 6 Lectures 1.19 hours" at bounding box center [496, 303] width 932 height 65
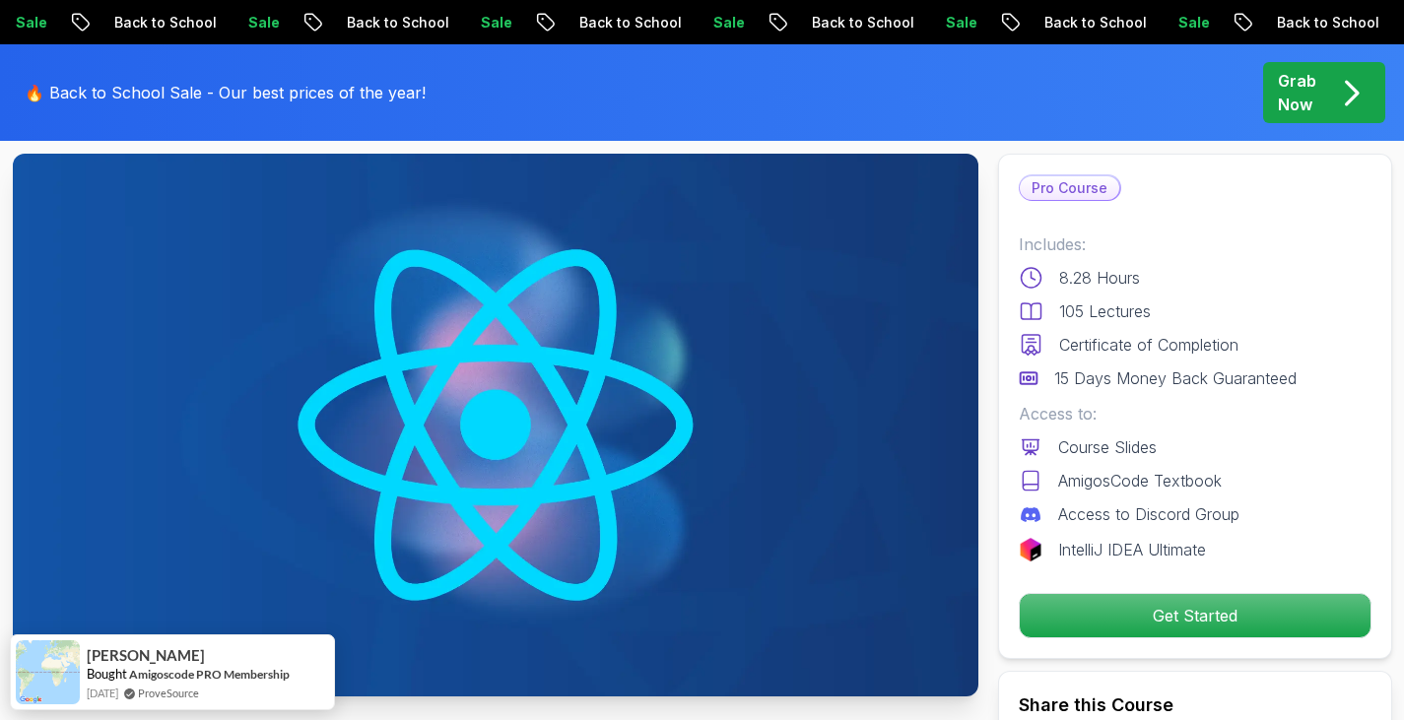
scroll to position [0, 0]
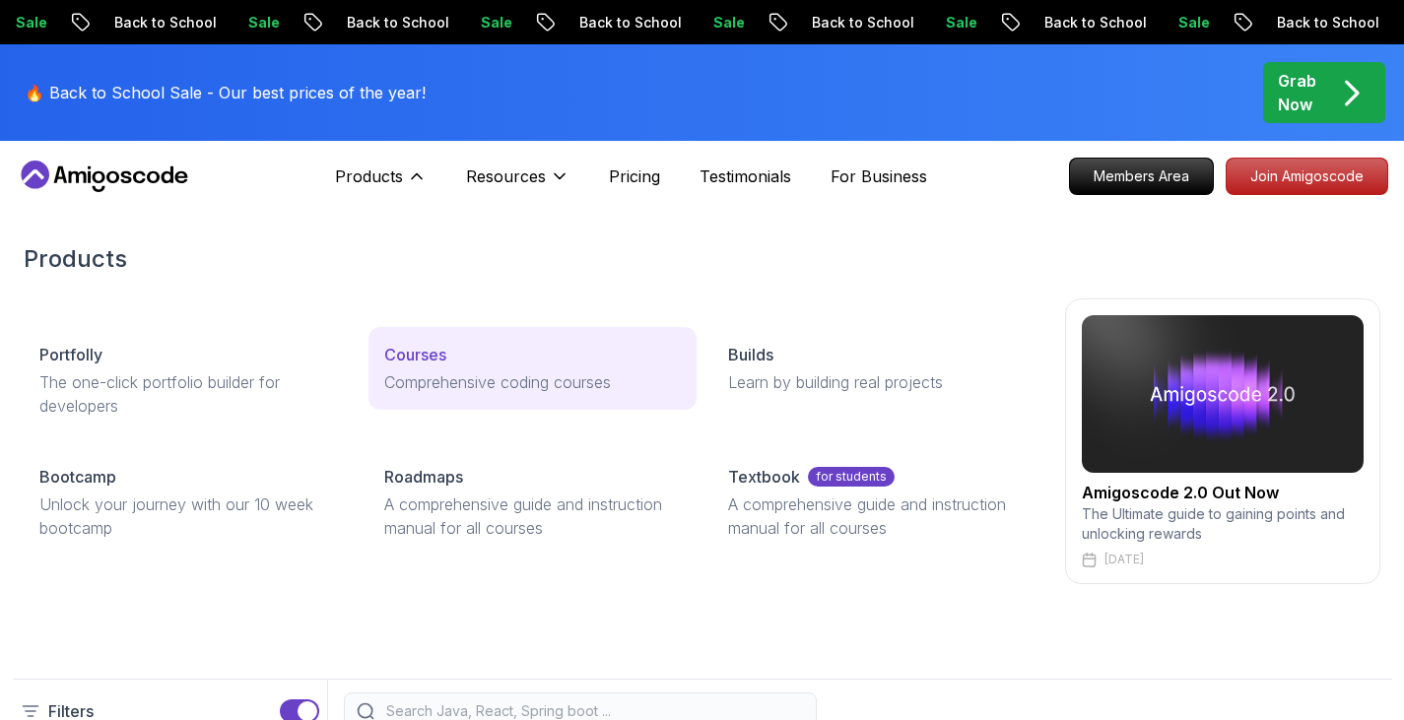
click at [413, 351] on p "Courses" at bounding box center [415, 355] width 62 height 24
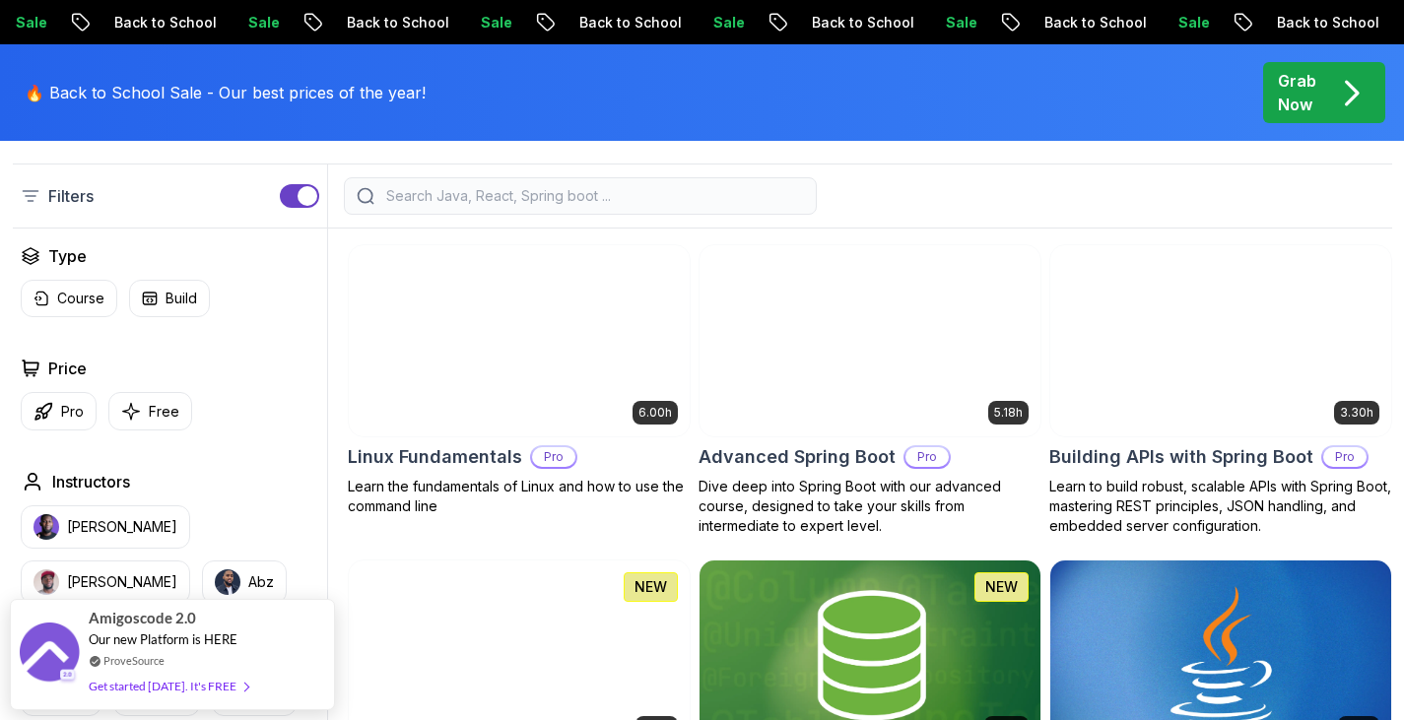
scroll to position [522, 0]
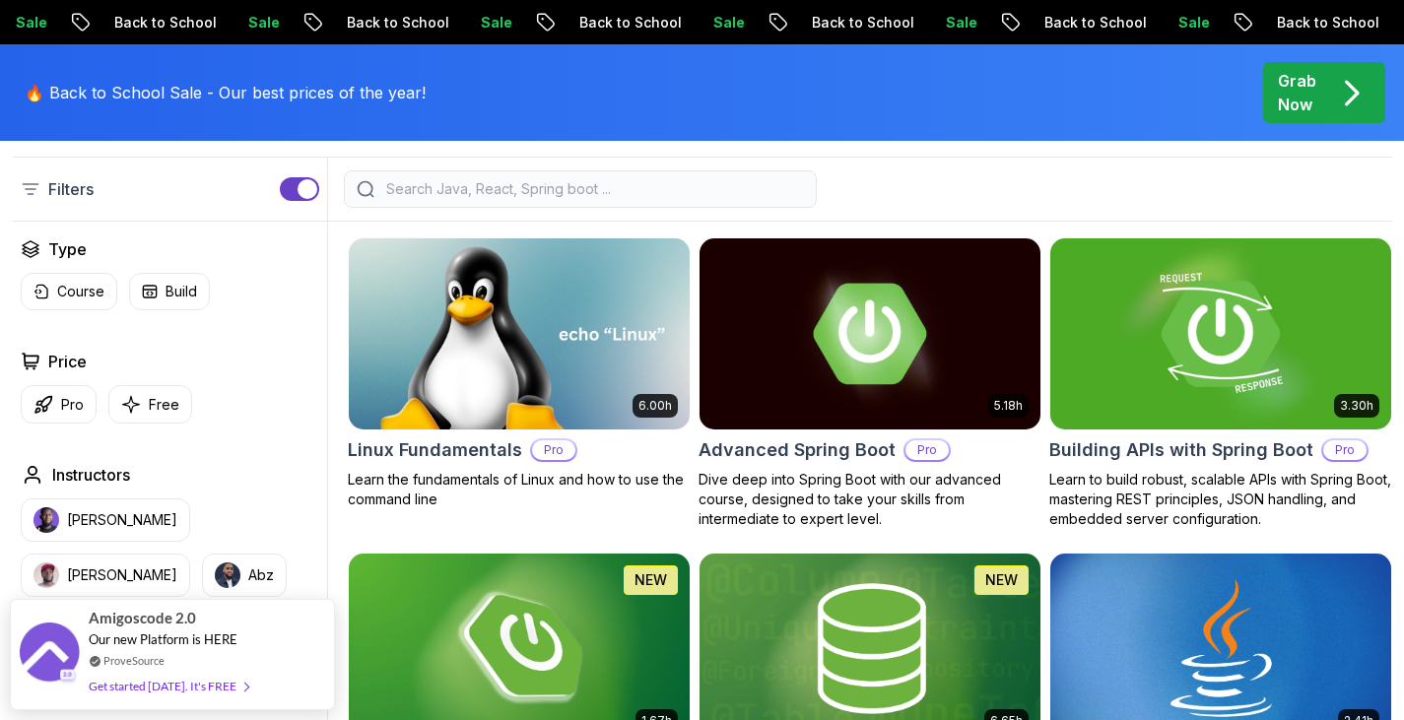
click at [1240, 414] on img at bounding box center [1220, 334] width 358 height 200
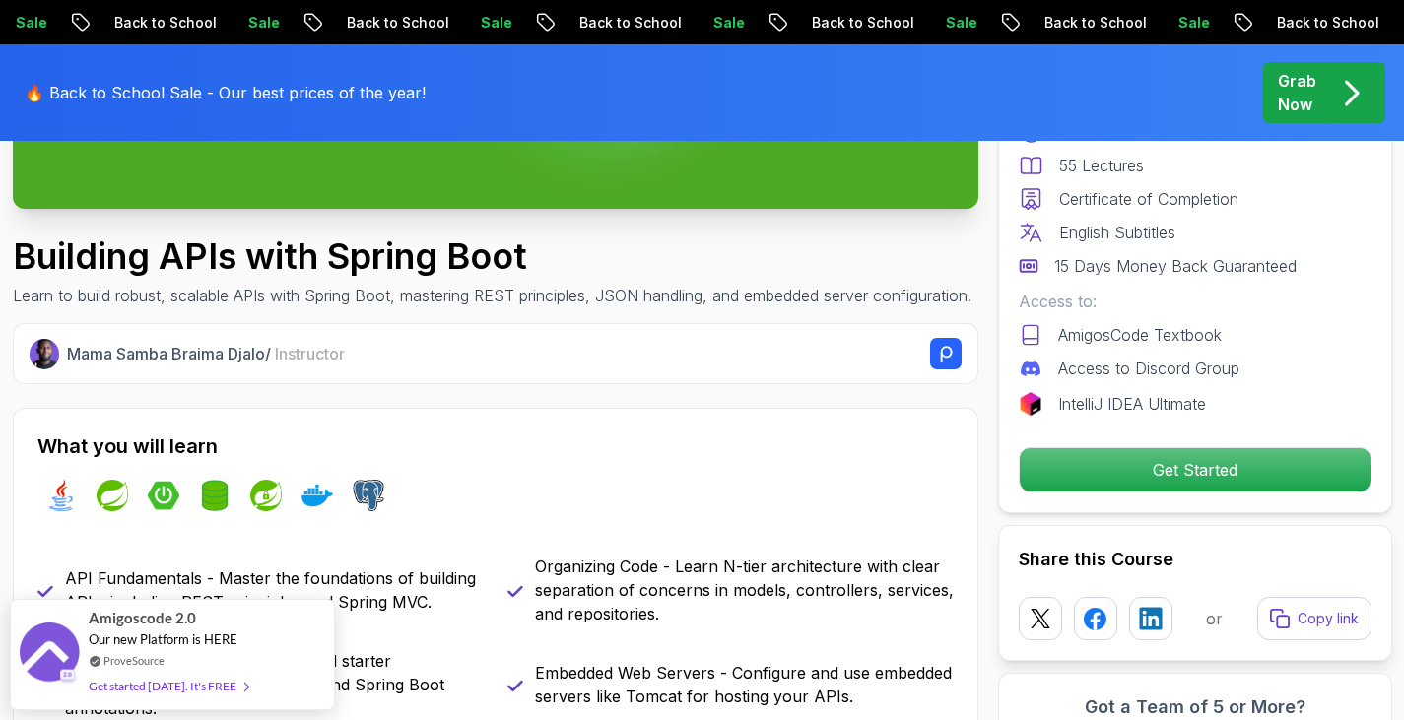
scroll to position [626, 0]
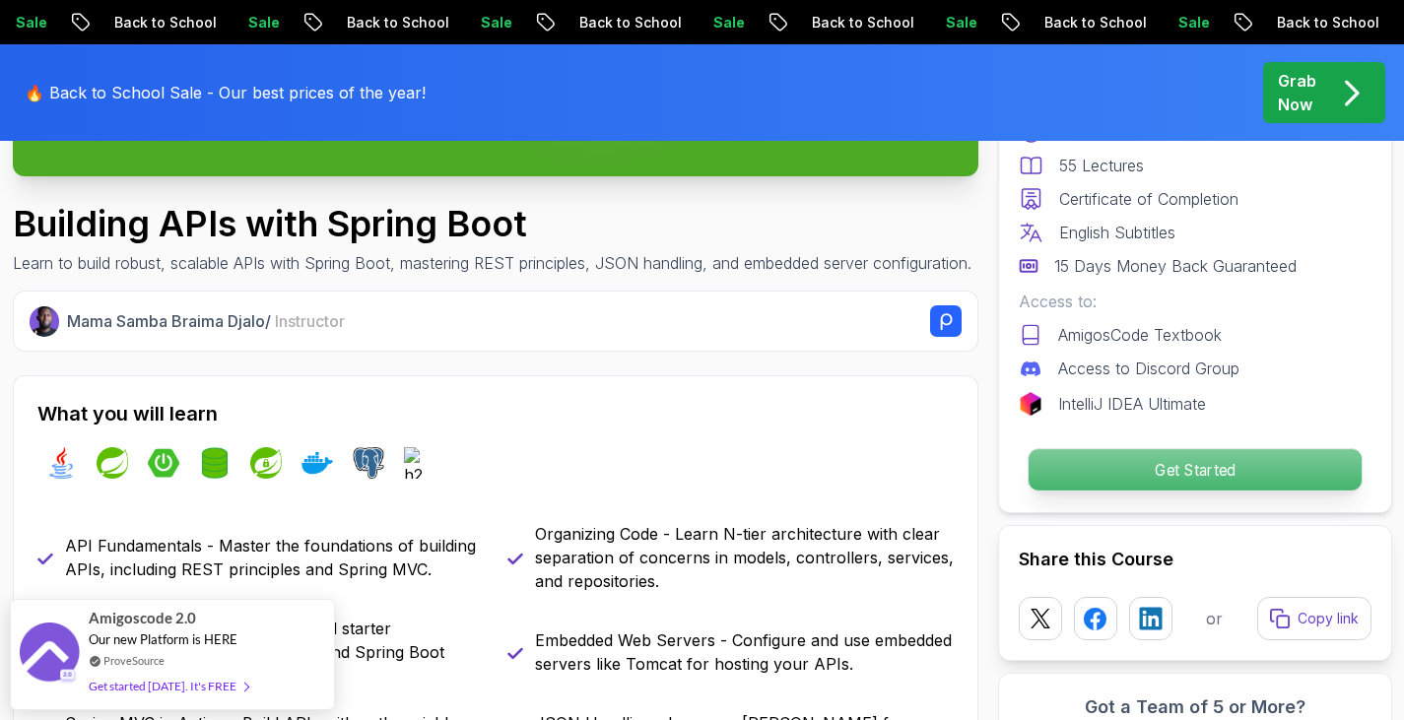
click at [1175, 463] on p "Get Started" at bounding box center [1194, 469] width 333 height 41
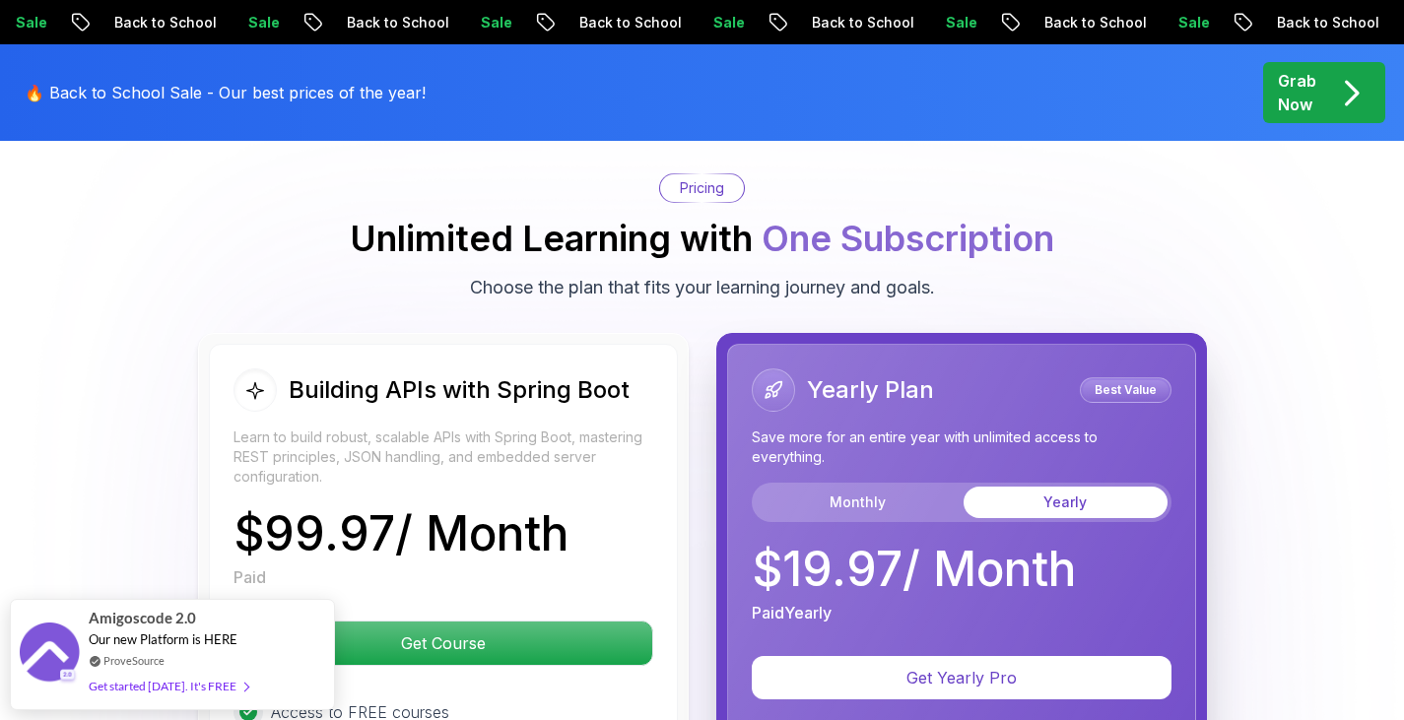
scroll to position [4562, 0]
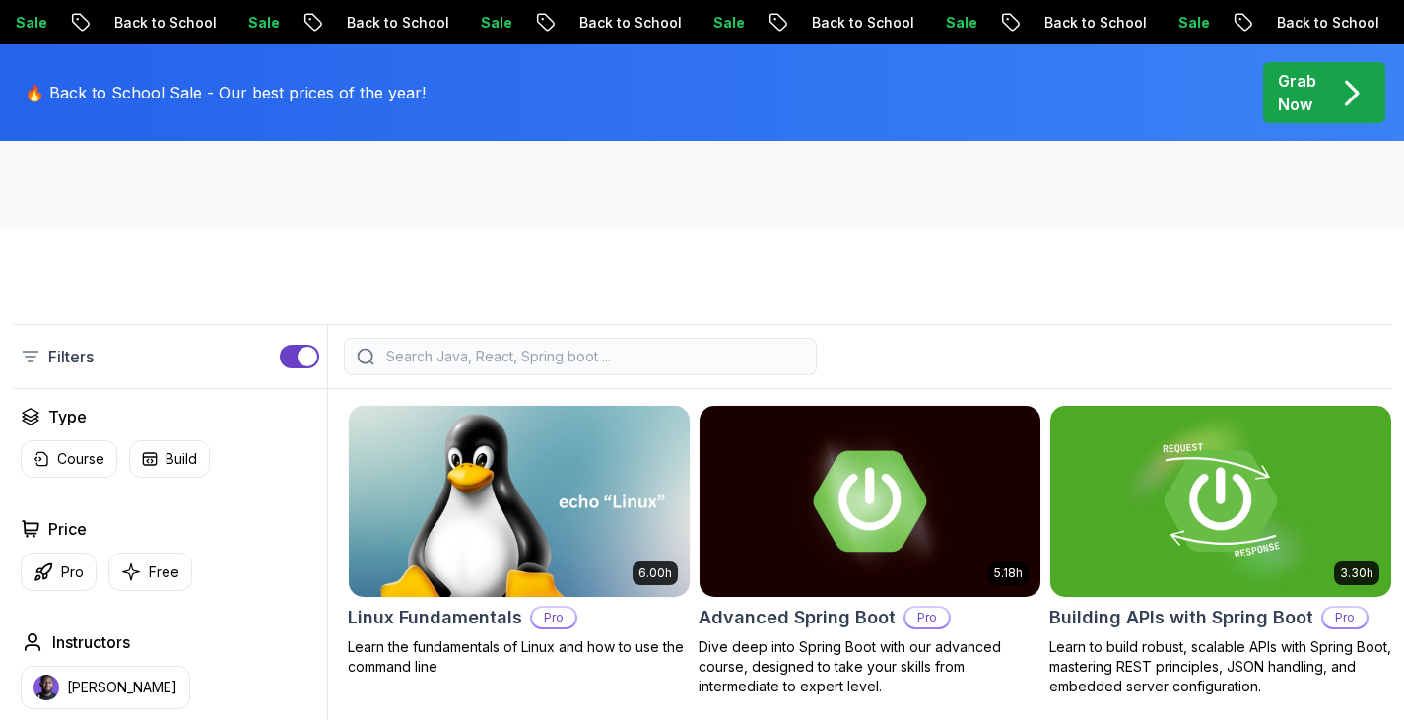
scroll to position [356, 0]
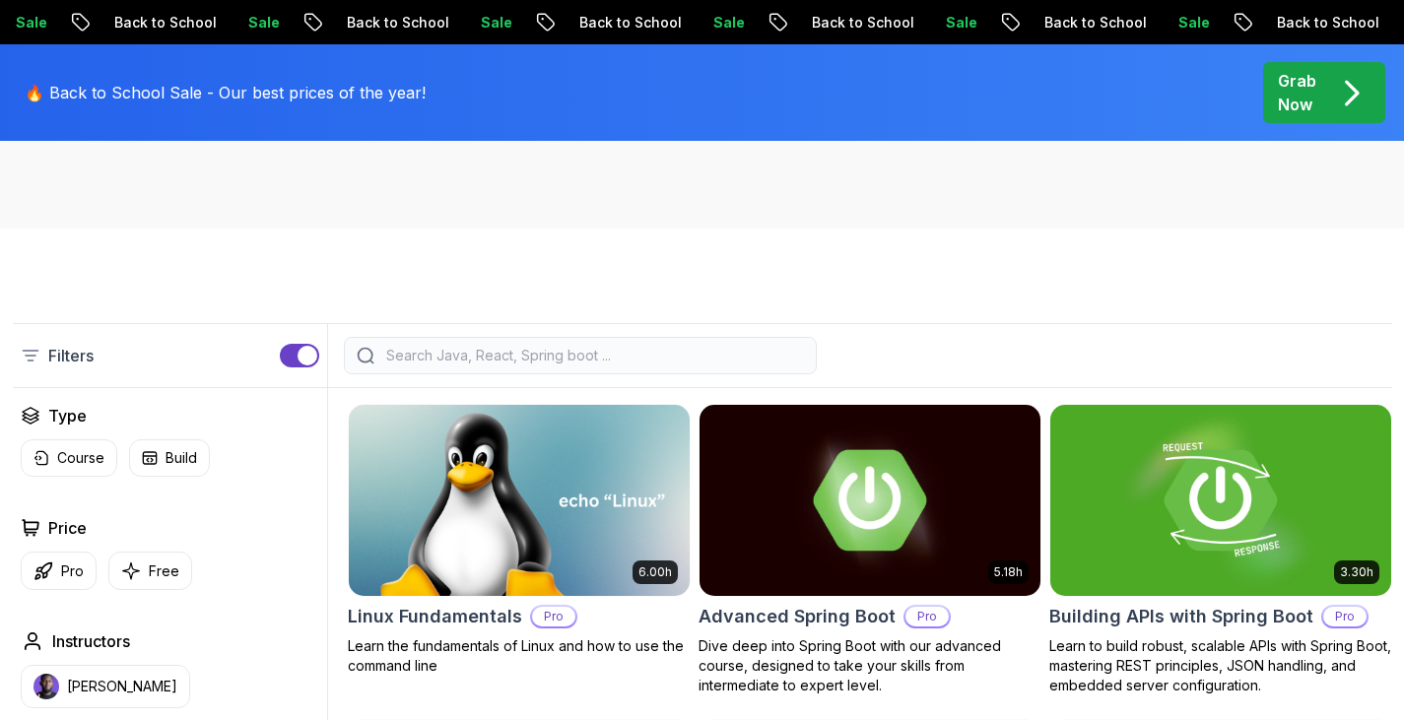
click at [301, 346] on button "button" at bounding box center [299, 356] width 39 height 24
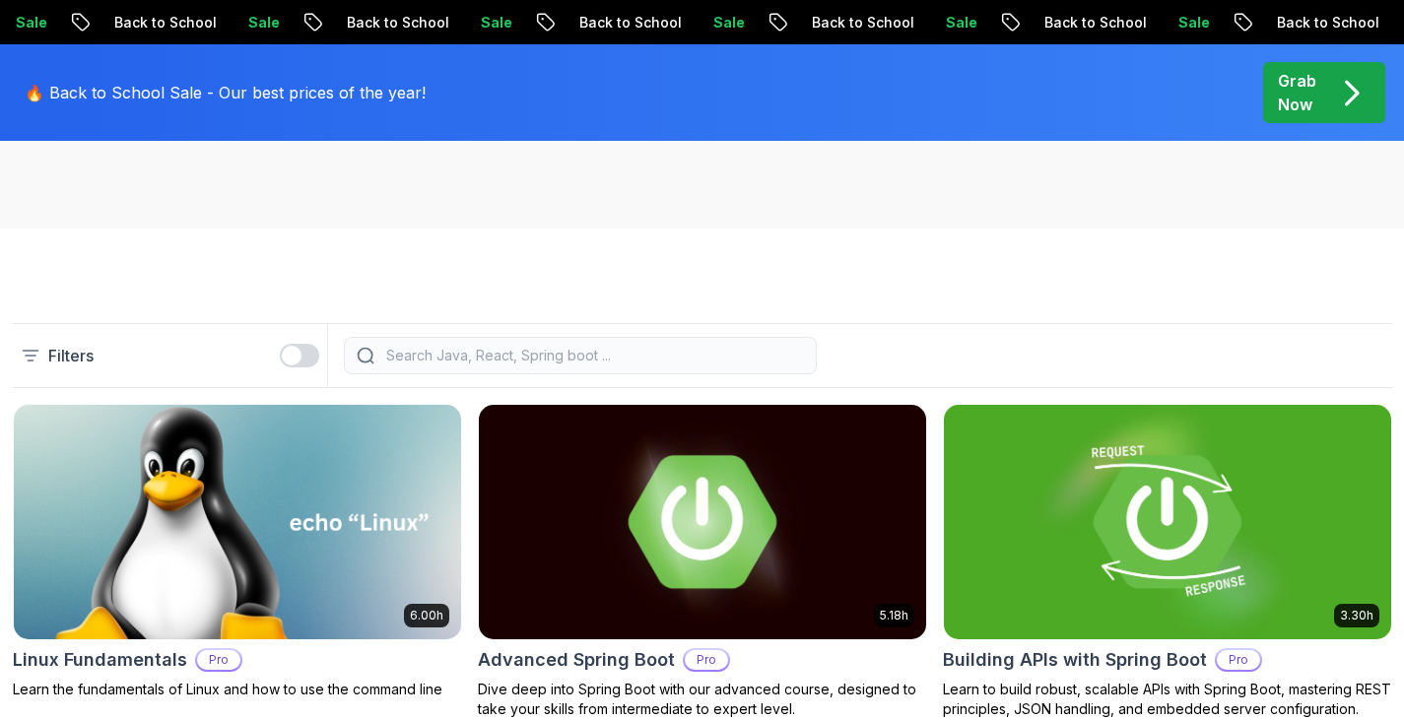
click at [301, 346] on button "button" at bounding box center [299, 356] width 39 height 24
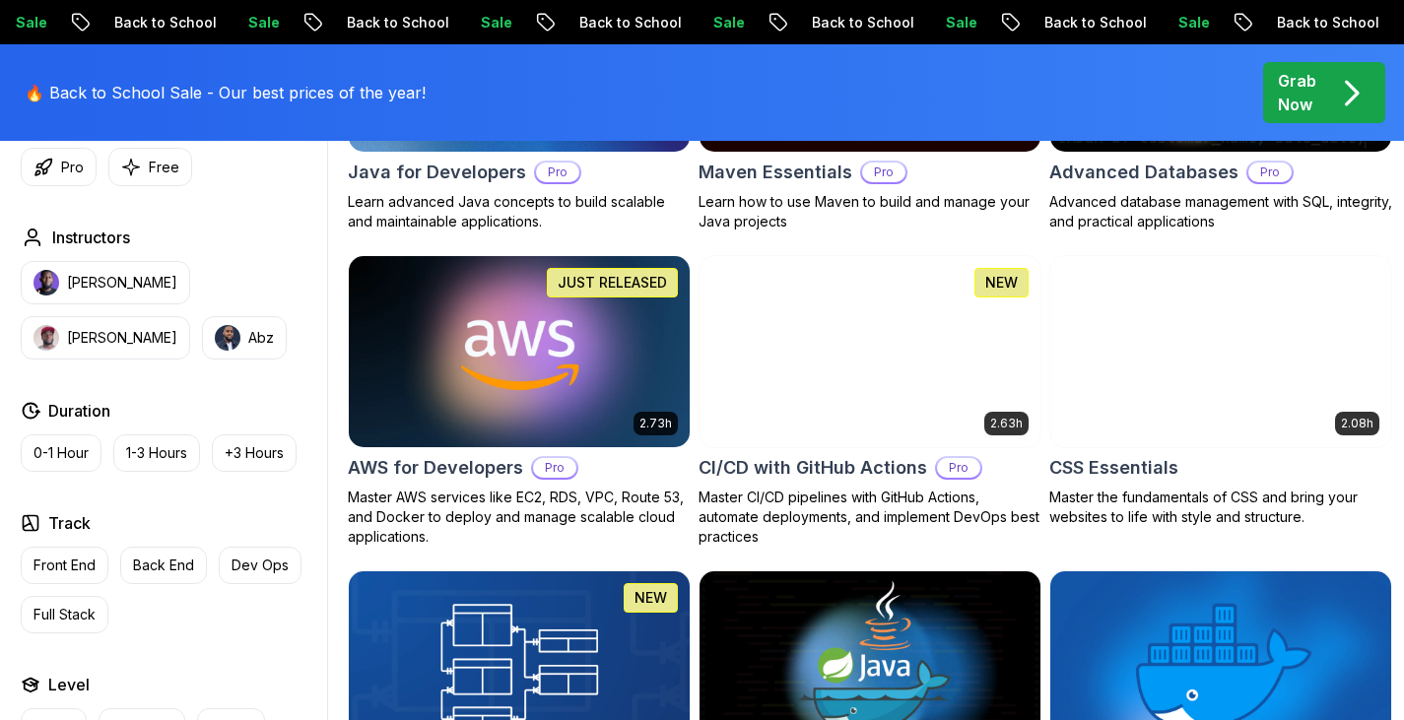
scroll to position [1468, 0]
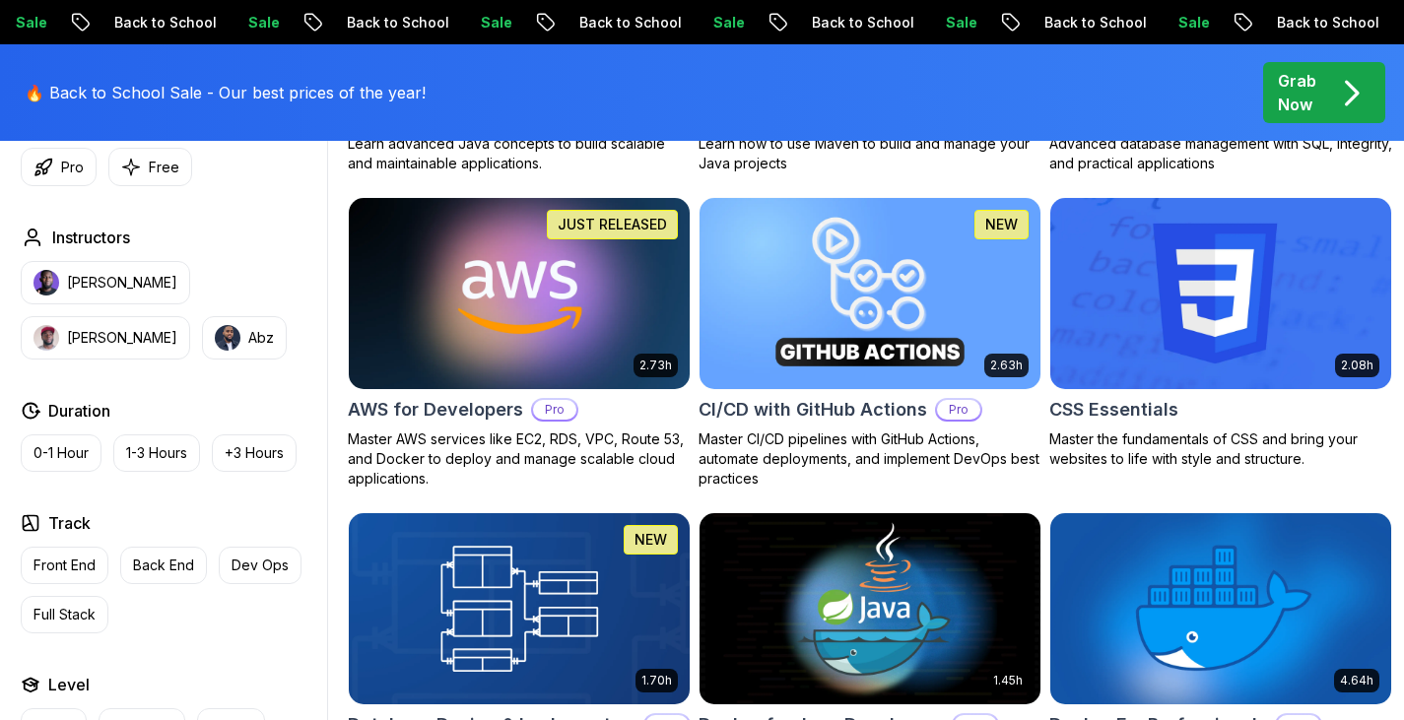
click at [453, 402] on h2 "AWS for Developers" at bounding box center [435, 410] width 175 height 28
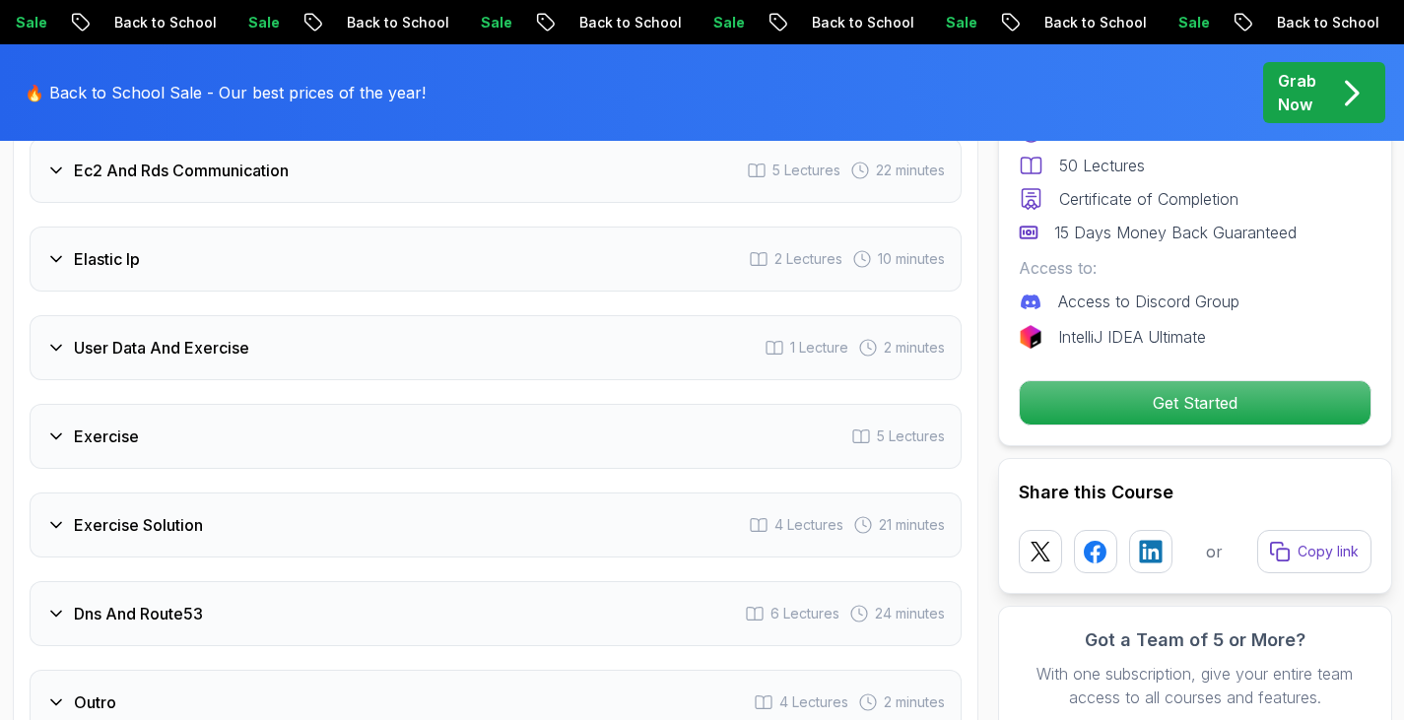
scroll to position [3263, 0]
click at [417, 343] on div "User Data And Exercise 1 Lecture 2 minutes" at bounding box center [496, 346] width 932 height 65
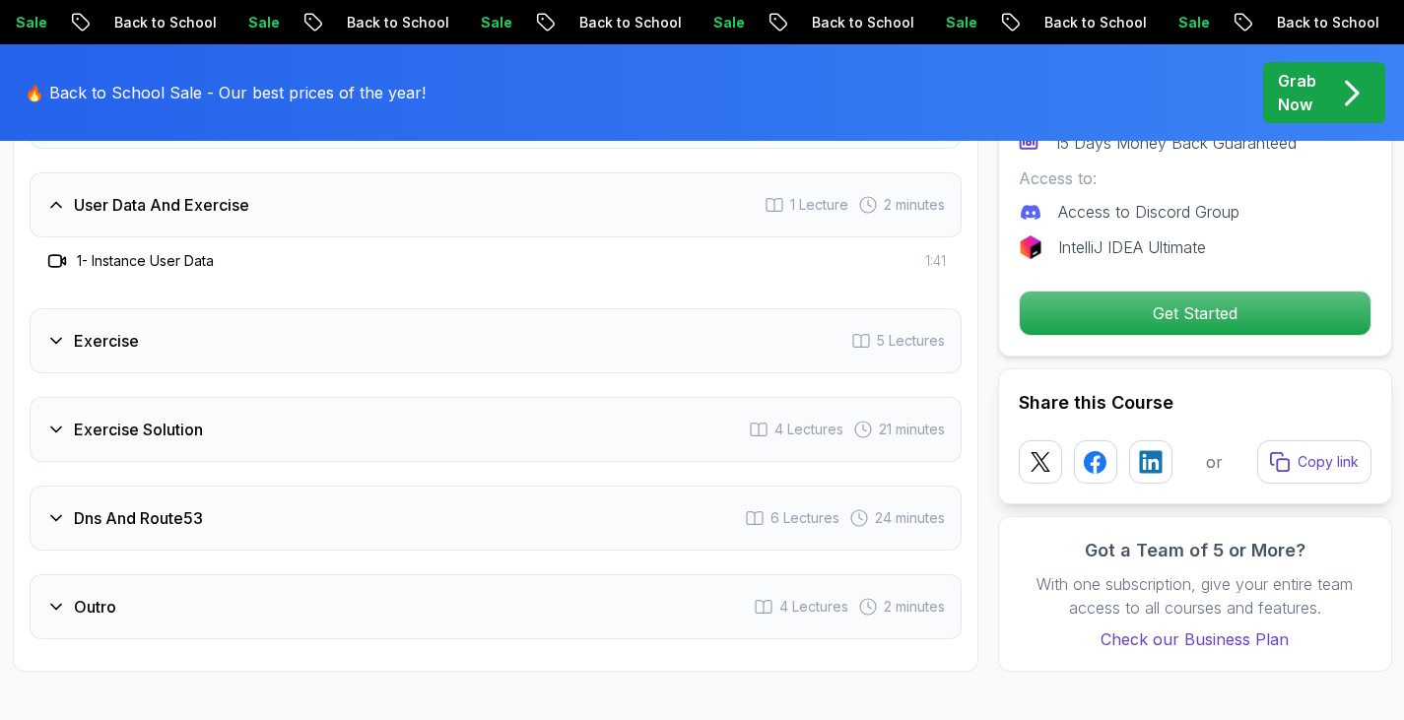
scroll to position [3122, 0]
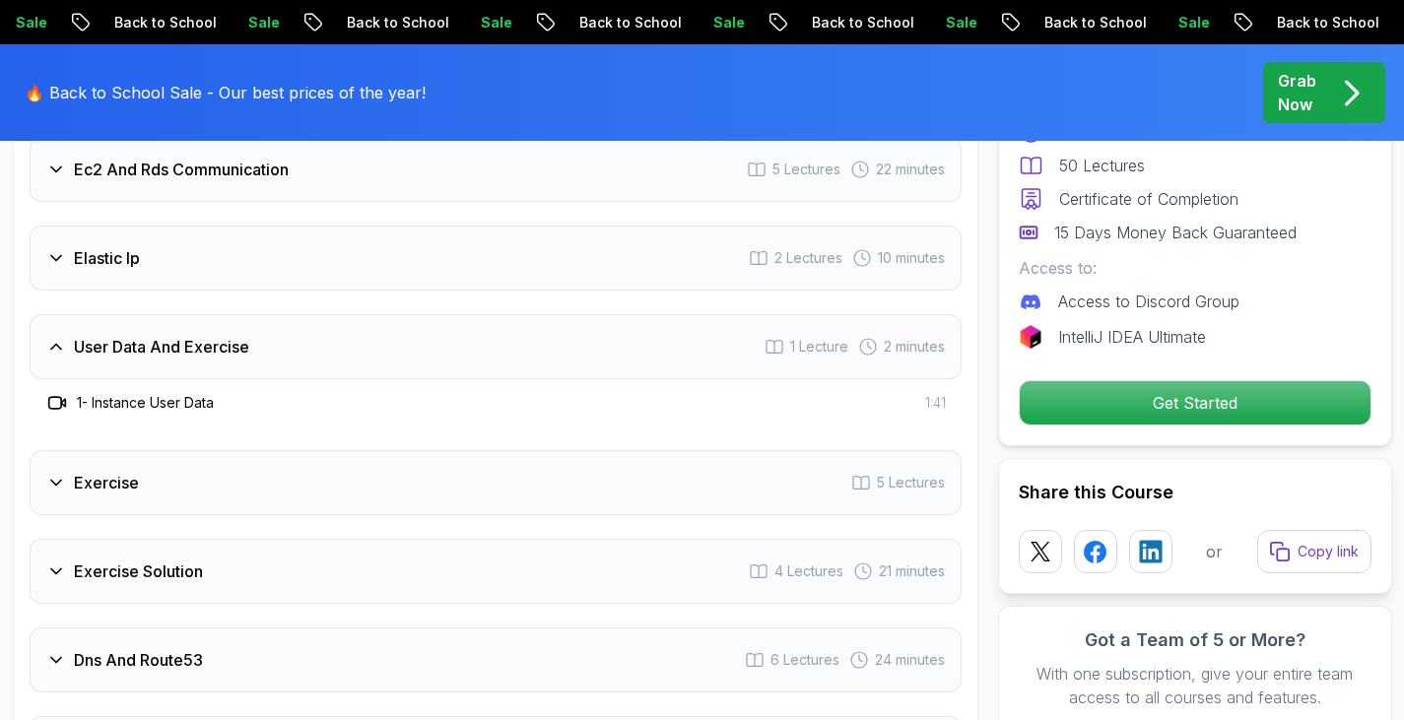
click at [417, 343] on div "User Data And Exercise 1 Lecture 2 minutes" at bounding box center [496, 346] width 932 height 65
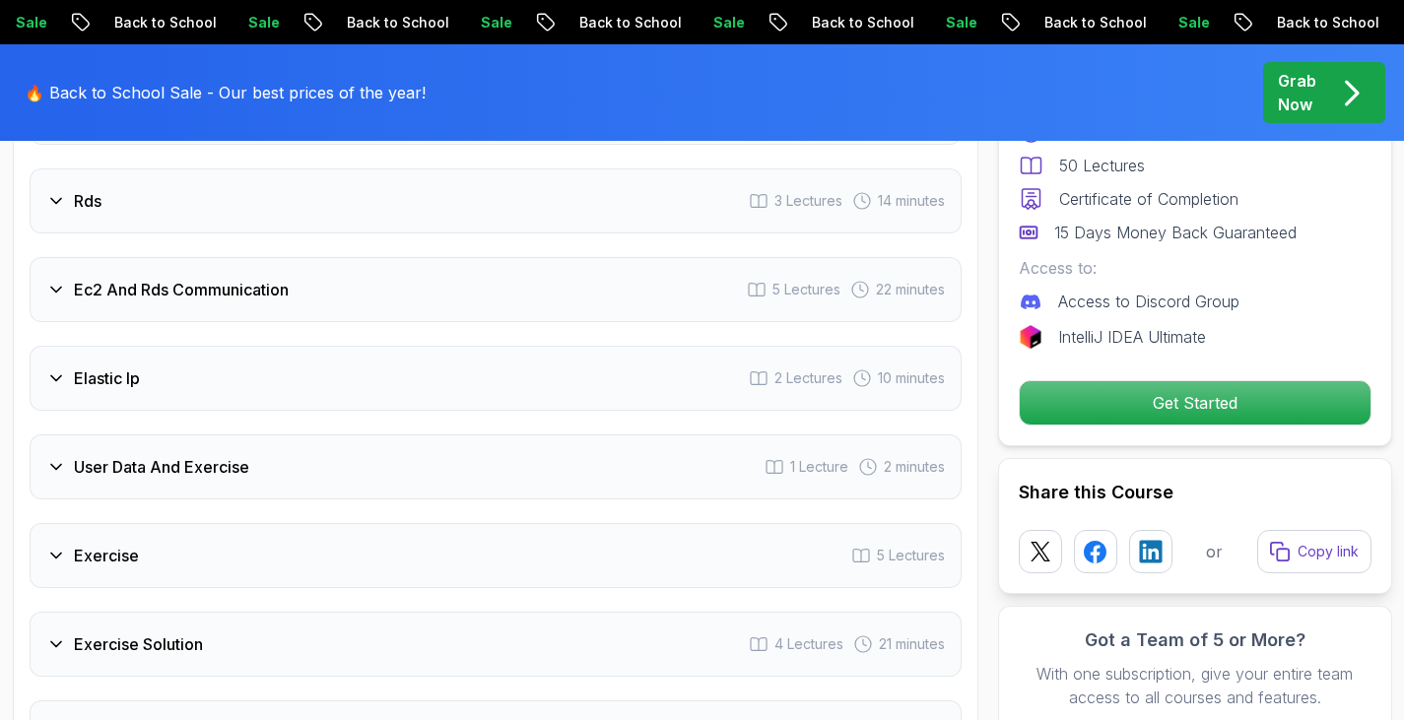
scroll to position [3000, 0]
click at [407, 288] on div "Ec2 And Rds Communication 5 Lectures 22 minutes" at bounding box center [496, 290] width 932 height 65
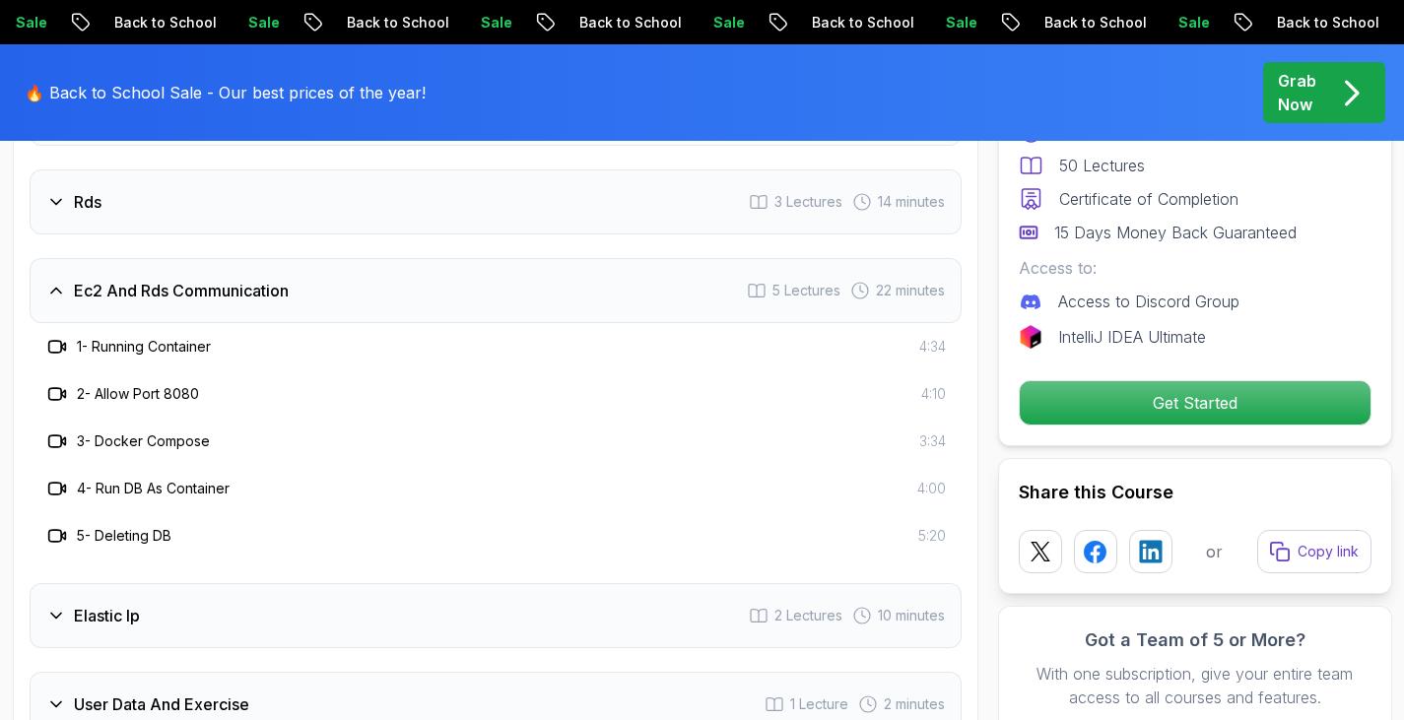
click at [407, 288] on div "Ec2 And Rds Communication 5 Lectures 22 minutes" at bounding box center [496, 290] width 932 height 65
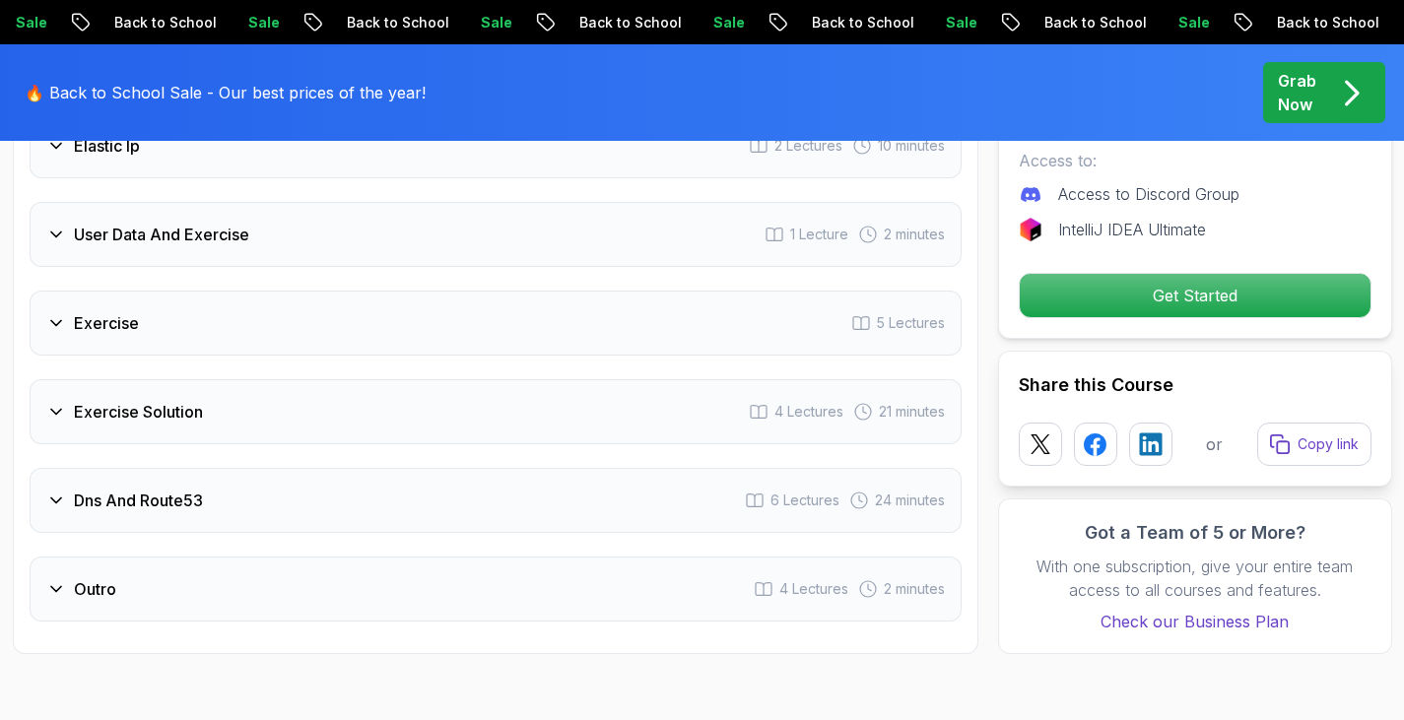
scroll to position [3235, 0]
click at [275, 510] on div "Dns And Route53 6 Lectures 24 minutes" at bounding box center [496, 499] width 932 height 65
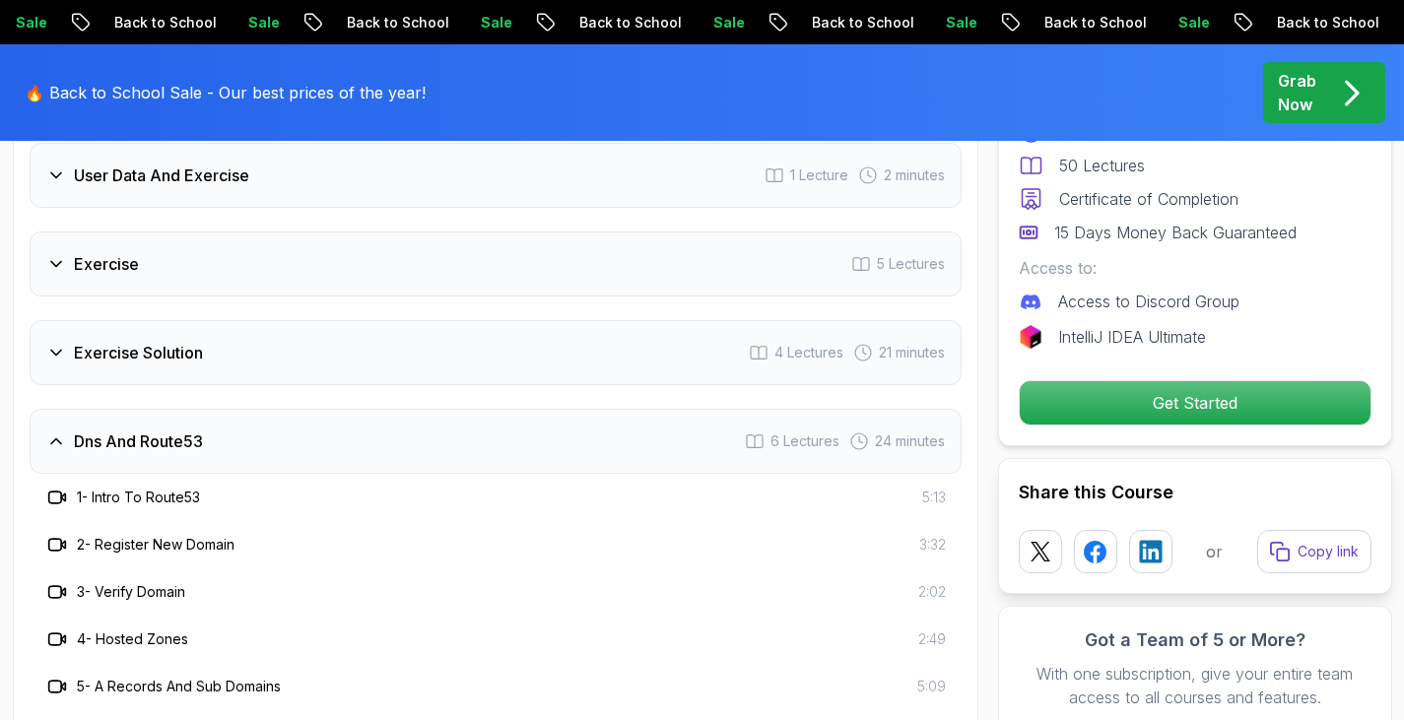
scroll to position [3289, 0]
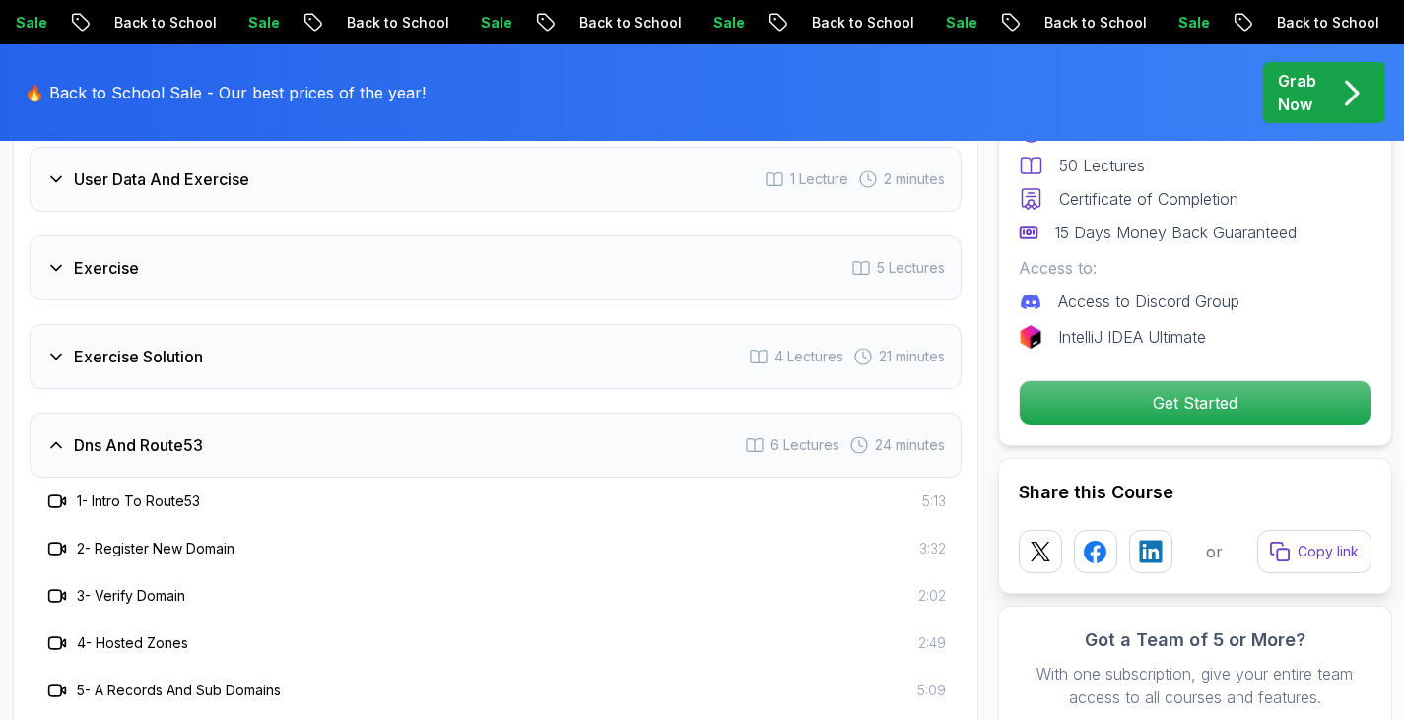
click at [184, 464] on div "Dns And Route53 6 Lectures 24 minutes" at bounding box center [496, 445] width 932 height 65
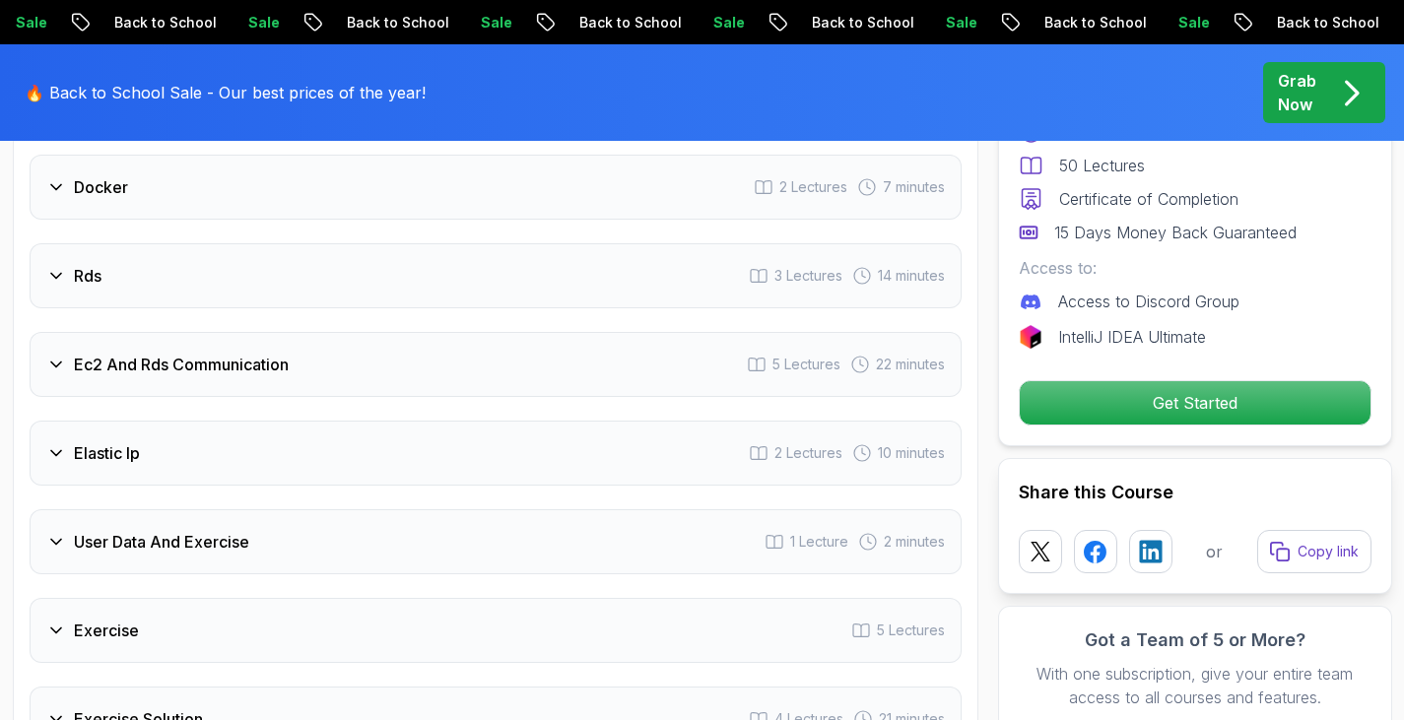
scroll to position [2915, 0]
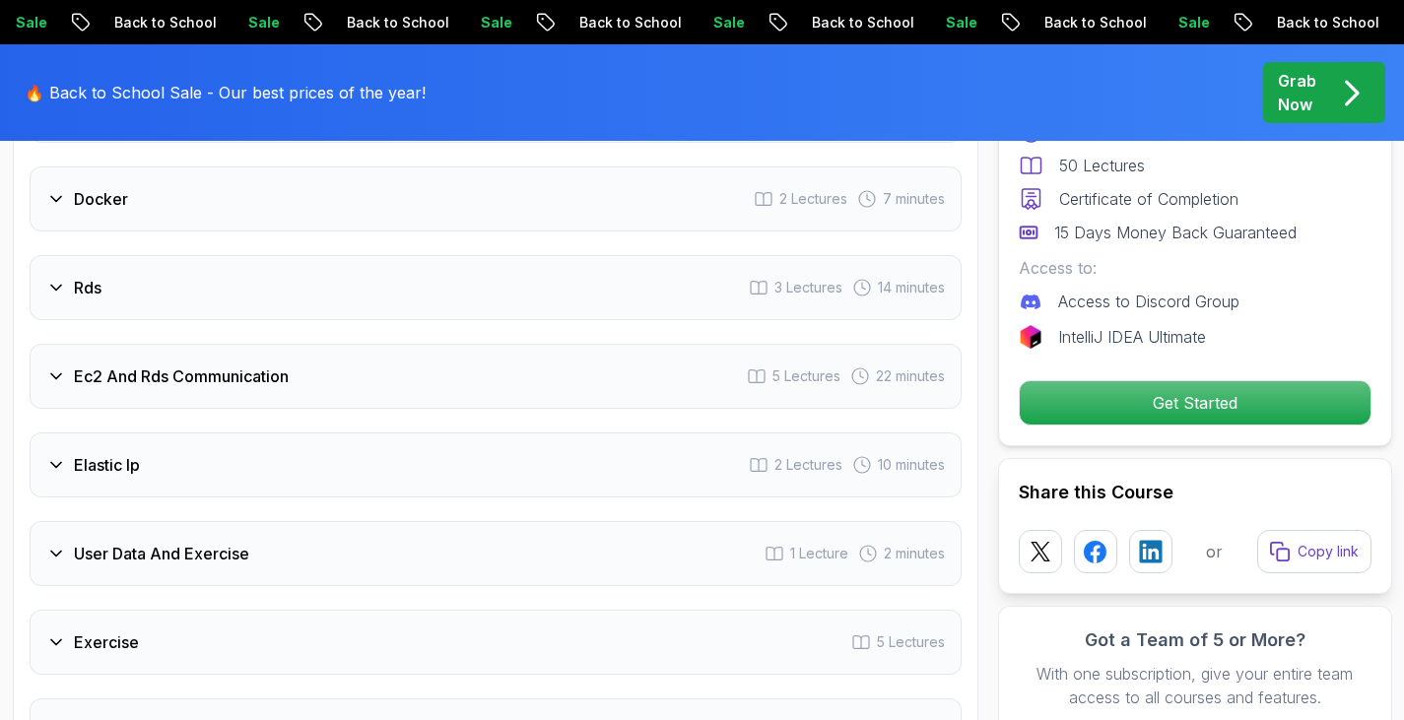
click at [233, 287] on div "Rds 3 Lectures 14 minutes" at bounding box center [496, 287] width 932 height 65
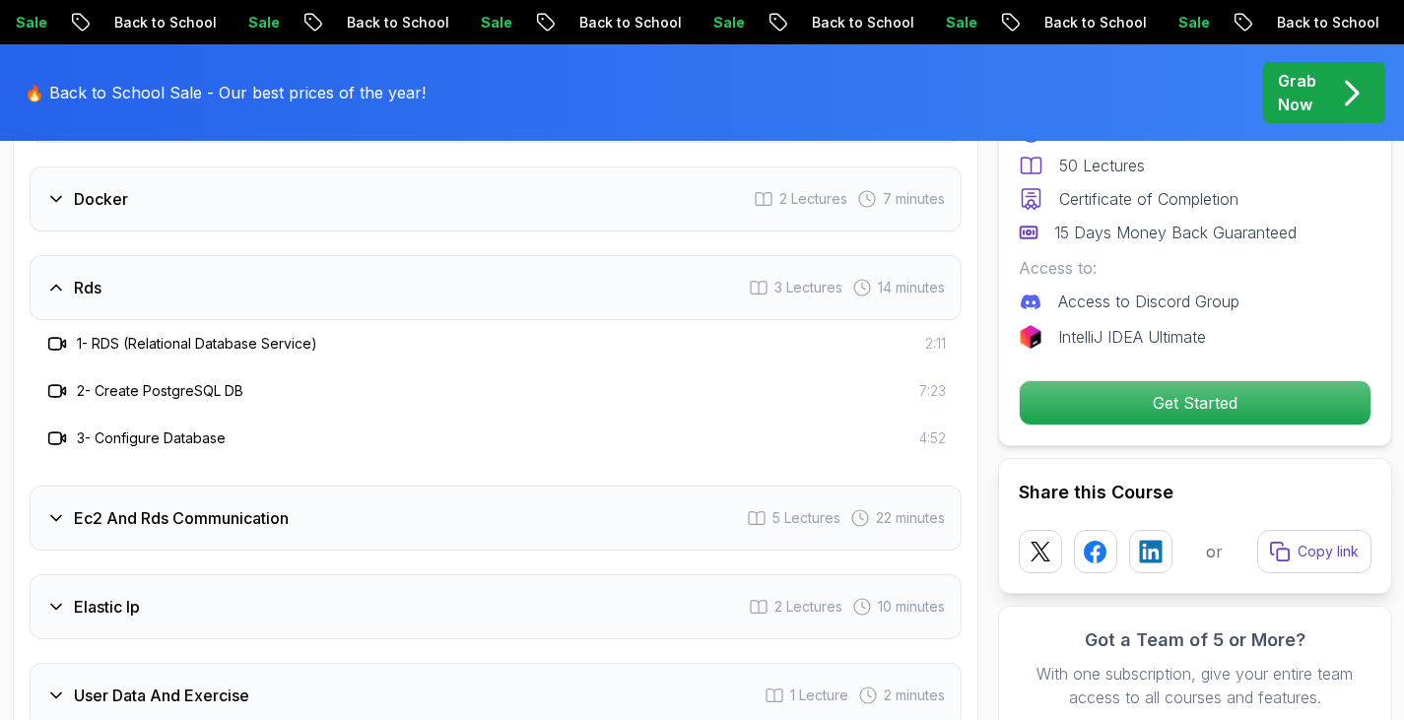
click at [233, 287] on div "Rds 3 Lectures 14 minutes" at bounding box center [496, 287] width 932 height 65
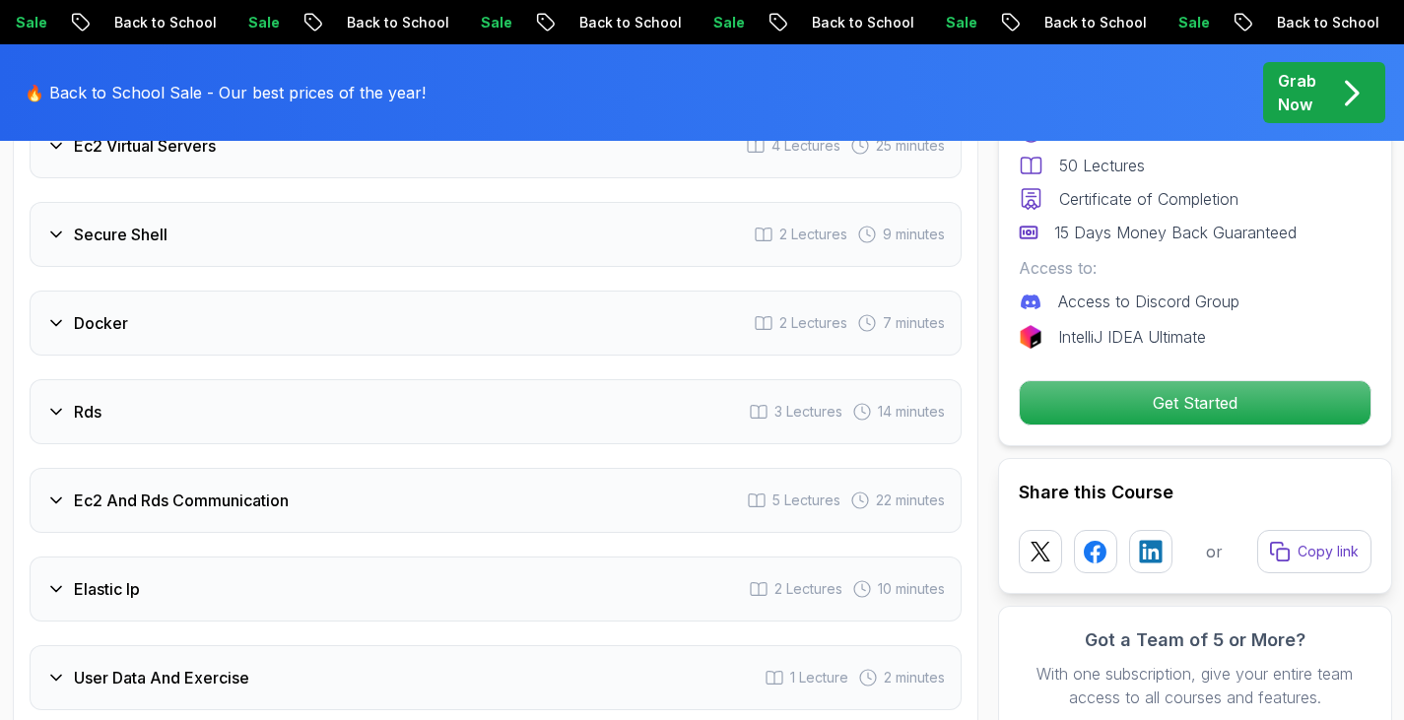
scroll to position [2777, 0]
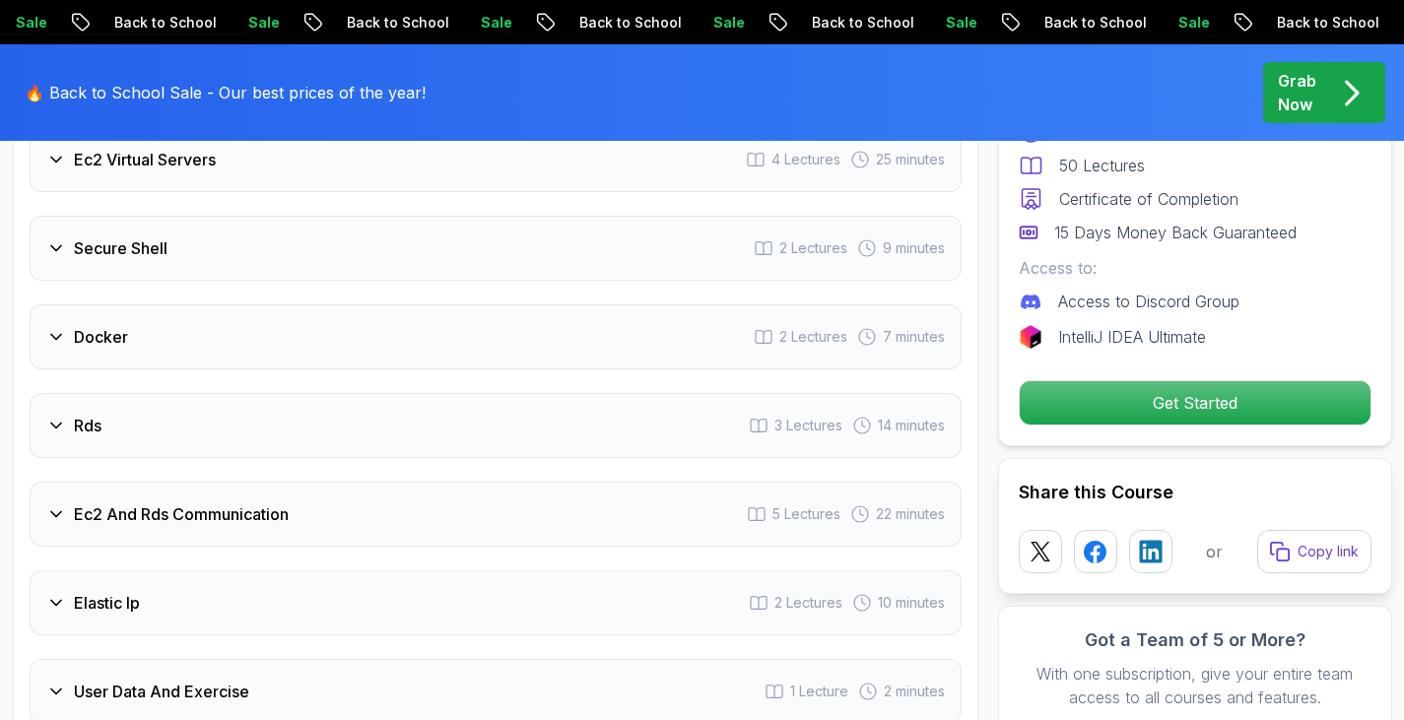
click at [179, 341] on div "Docker 2 Lectures 7 minutes" at bounding box center [496, 336] width 932 height 65
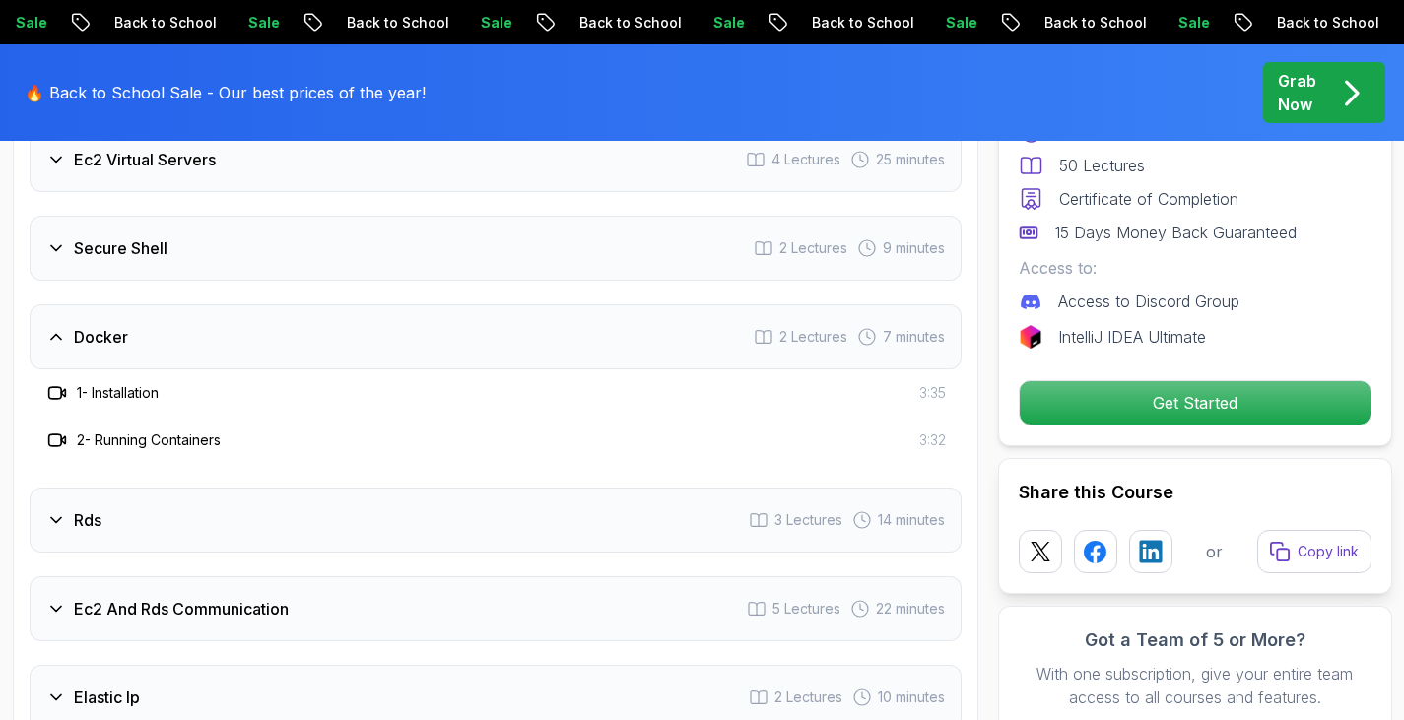
click at [310, 248] on div "Secure Shell 2 Lectures 9 minutes" at bounding box center [496, 248] width 932 height 65
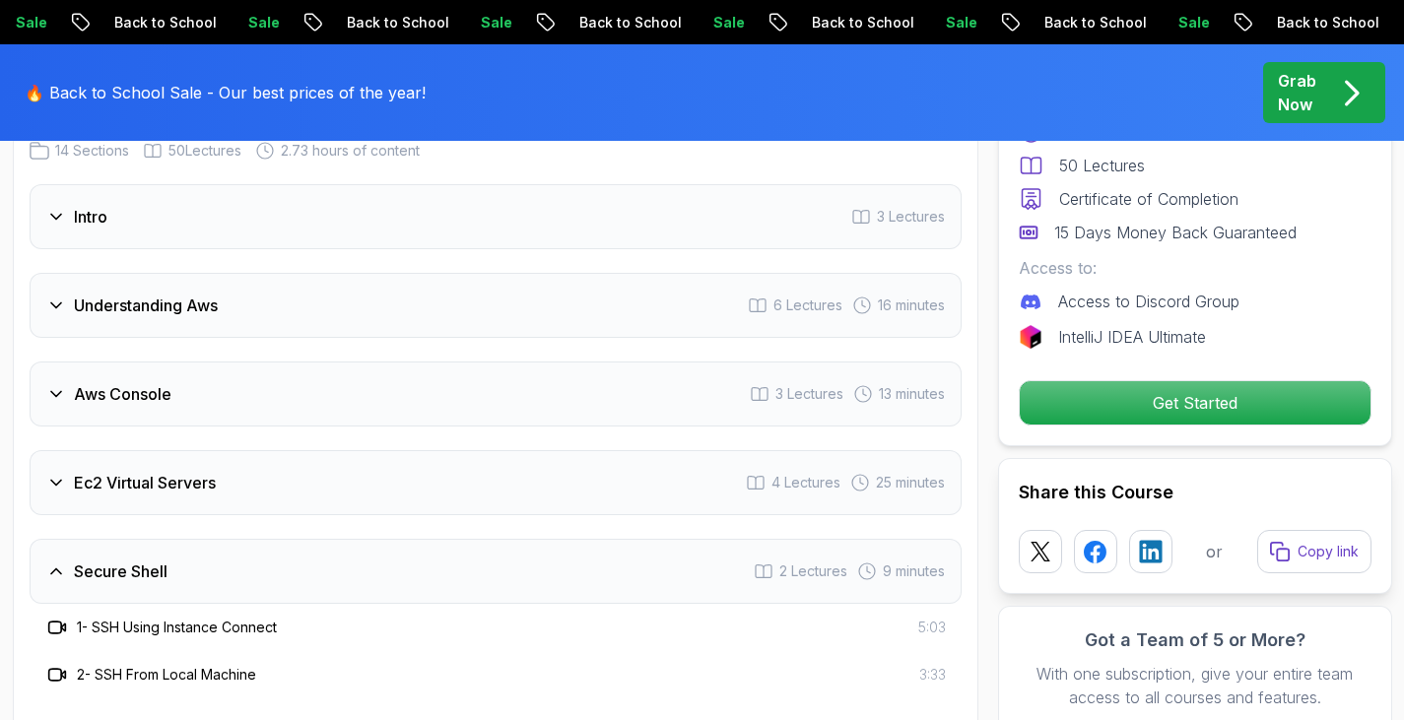
scroll to position [2452, 0]
click at [204, 491] on h3 "Ec2 Virtual Servers" at bounding box center [145, 484] width 142 height 24
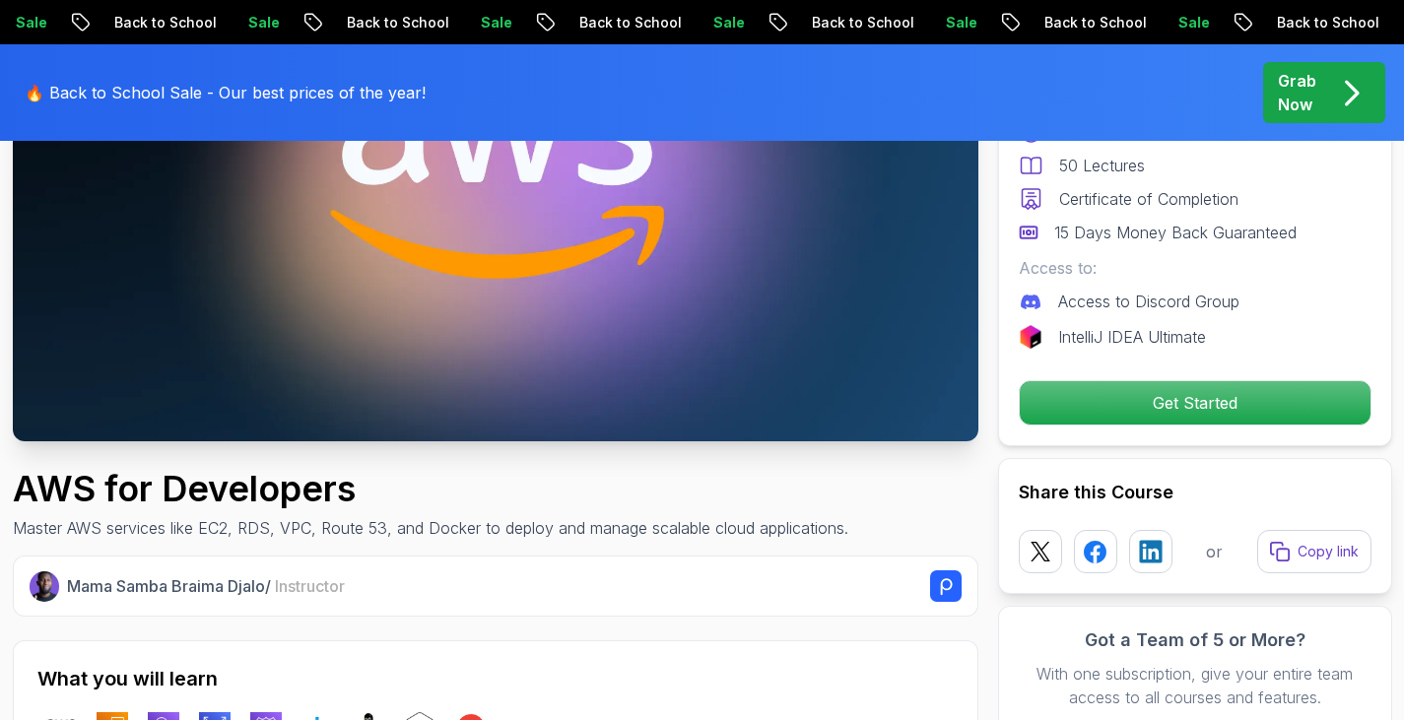
scroll to position [360, 0]
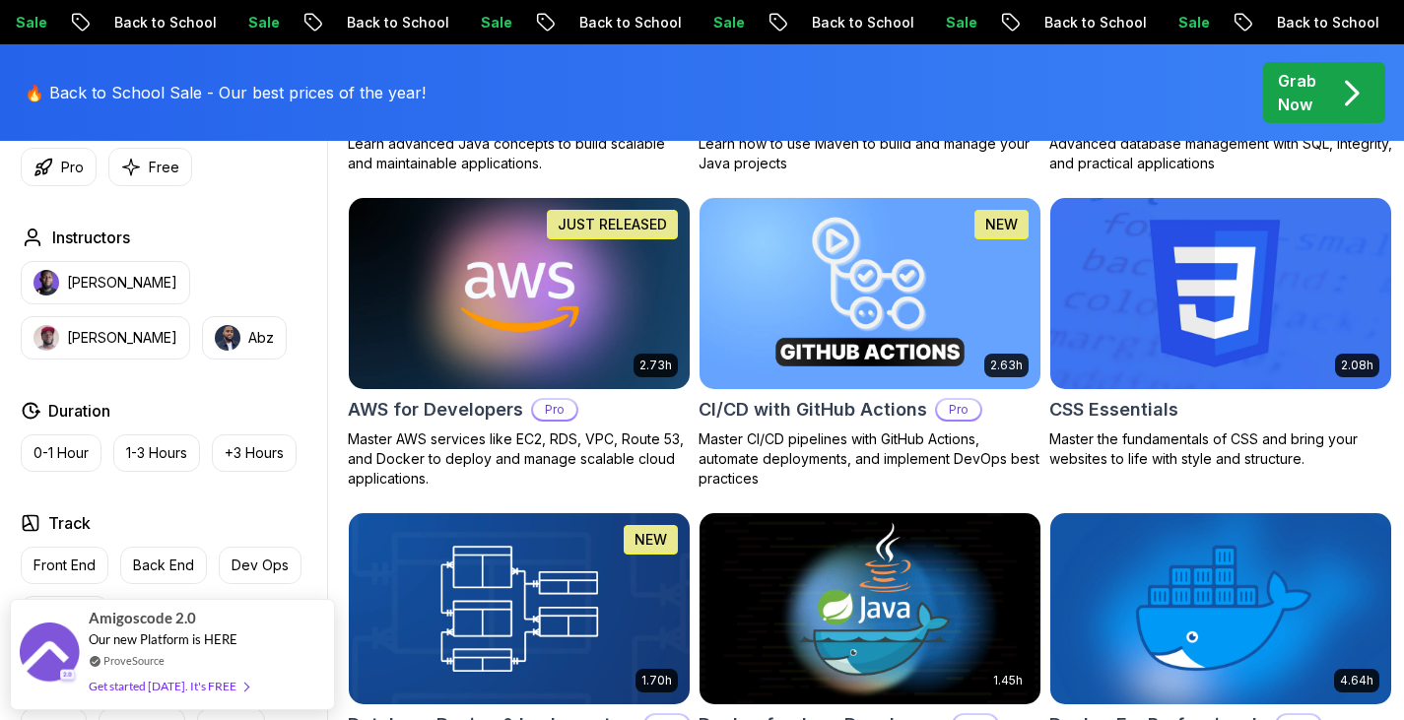
scroll to position [1773, 0]
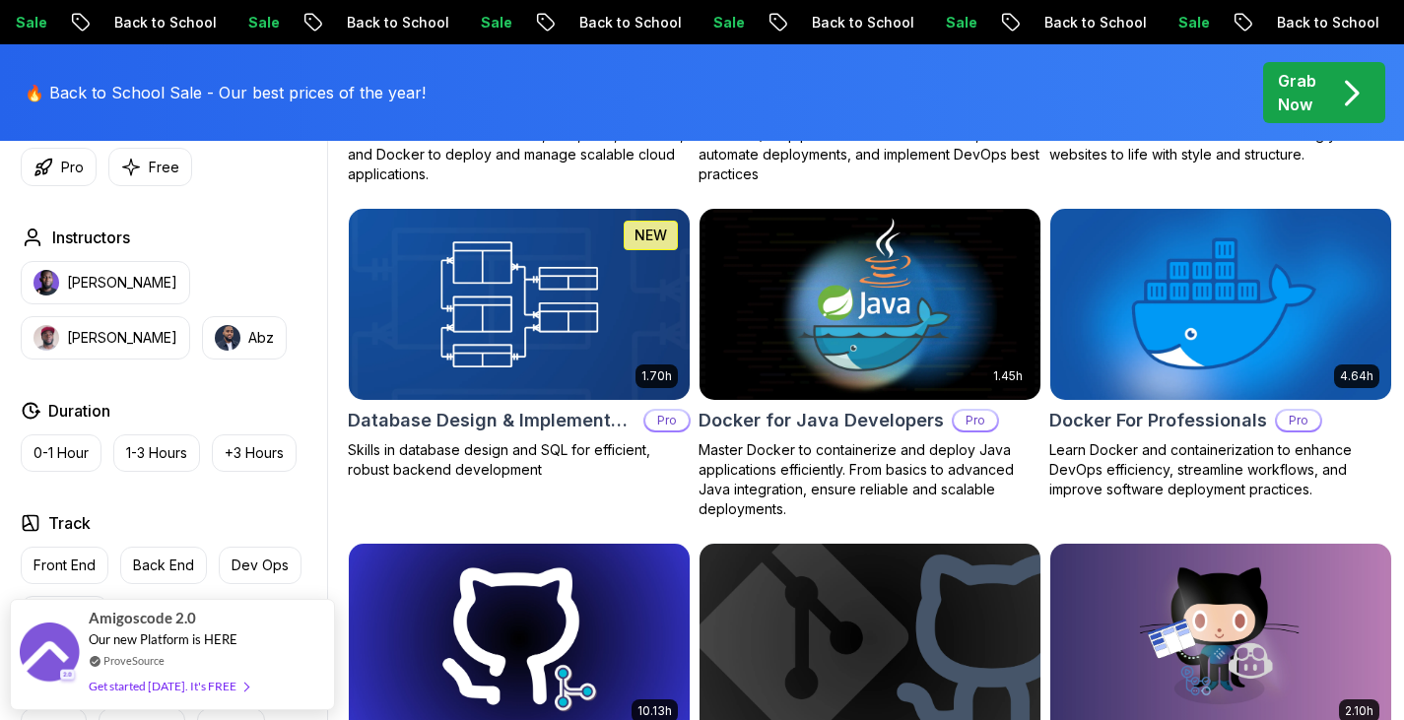
click at [1223, 362] on img at bounding box center [1220, 304] width 358 height 200
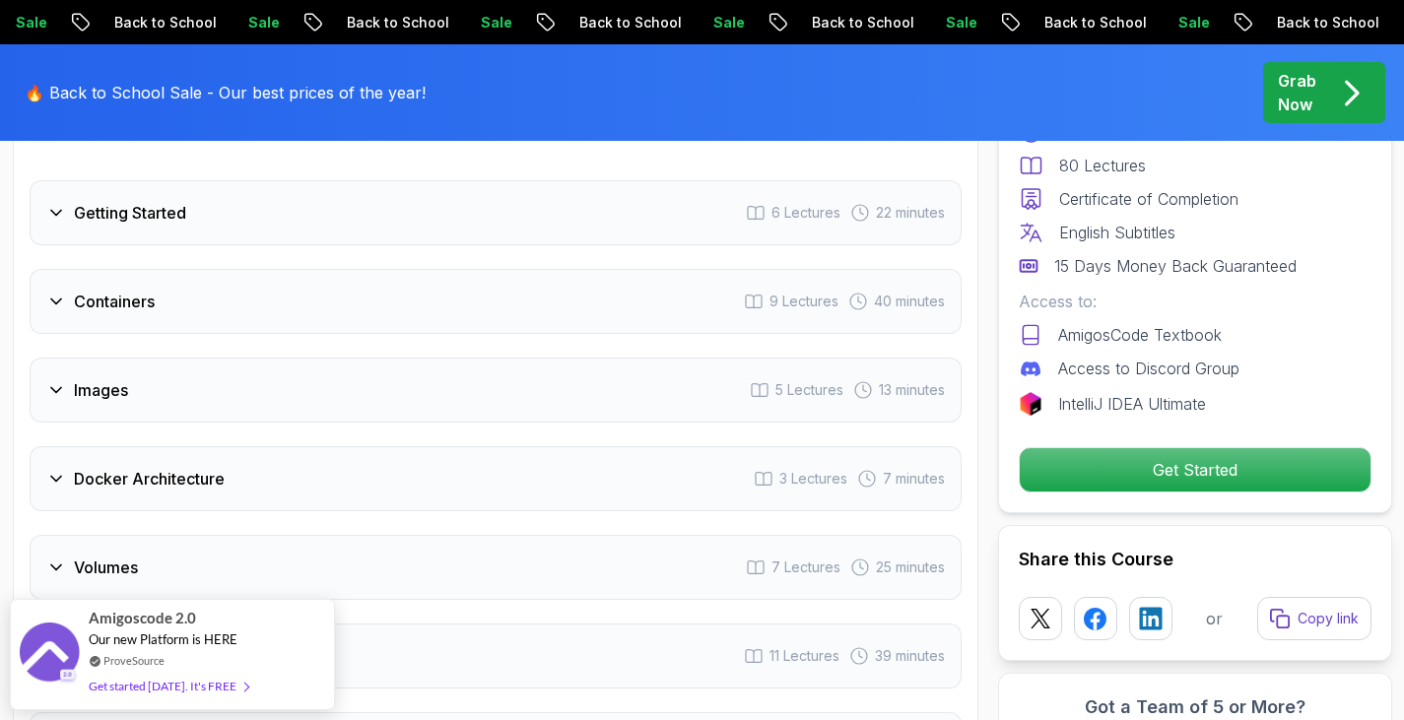
scroll to position [3570, 0]
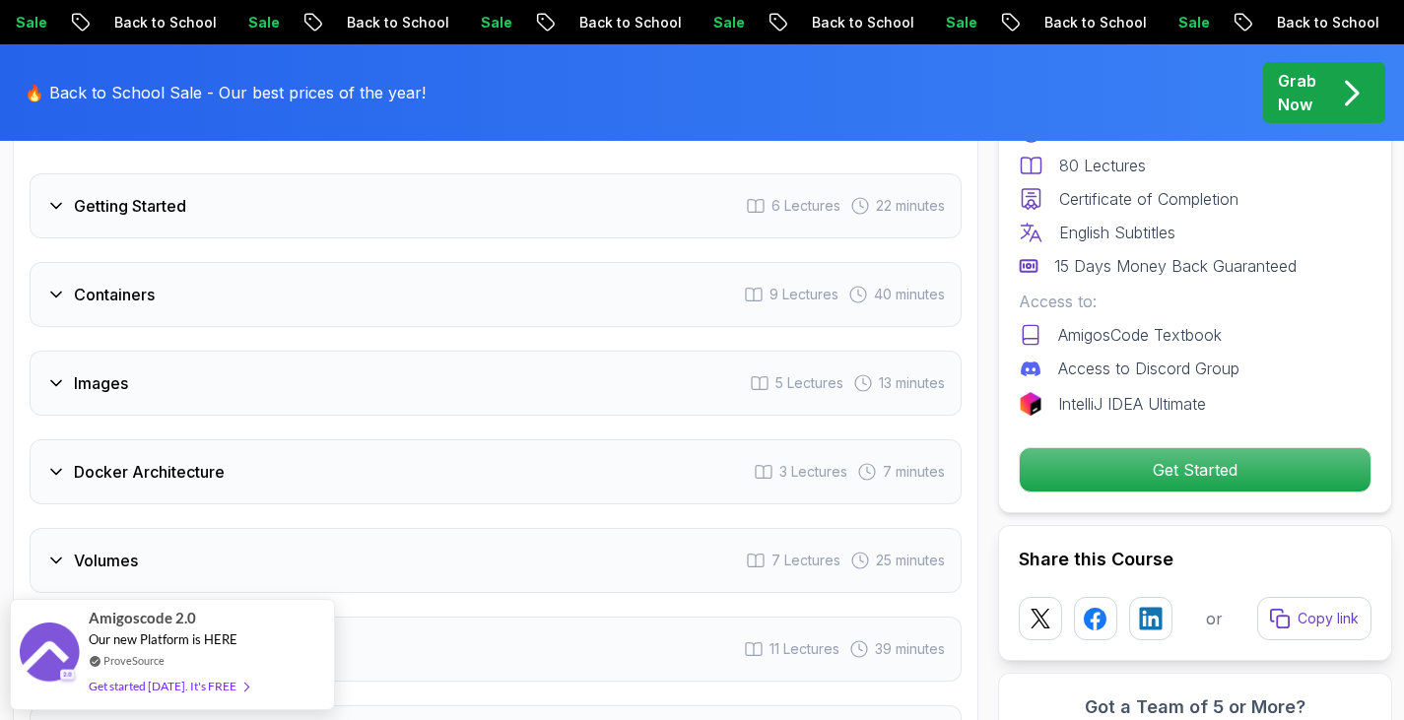
click at [368, 299] on div "Containers 9 Lectures 40 minutes" at bounding box center [496, 294] width 932 height 65
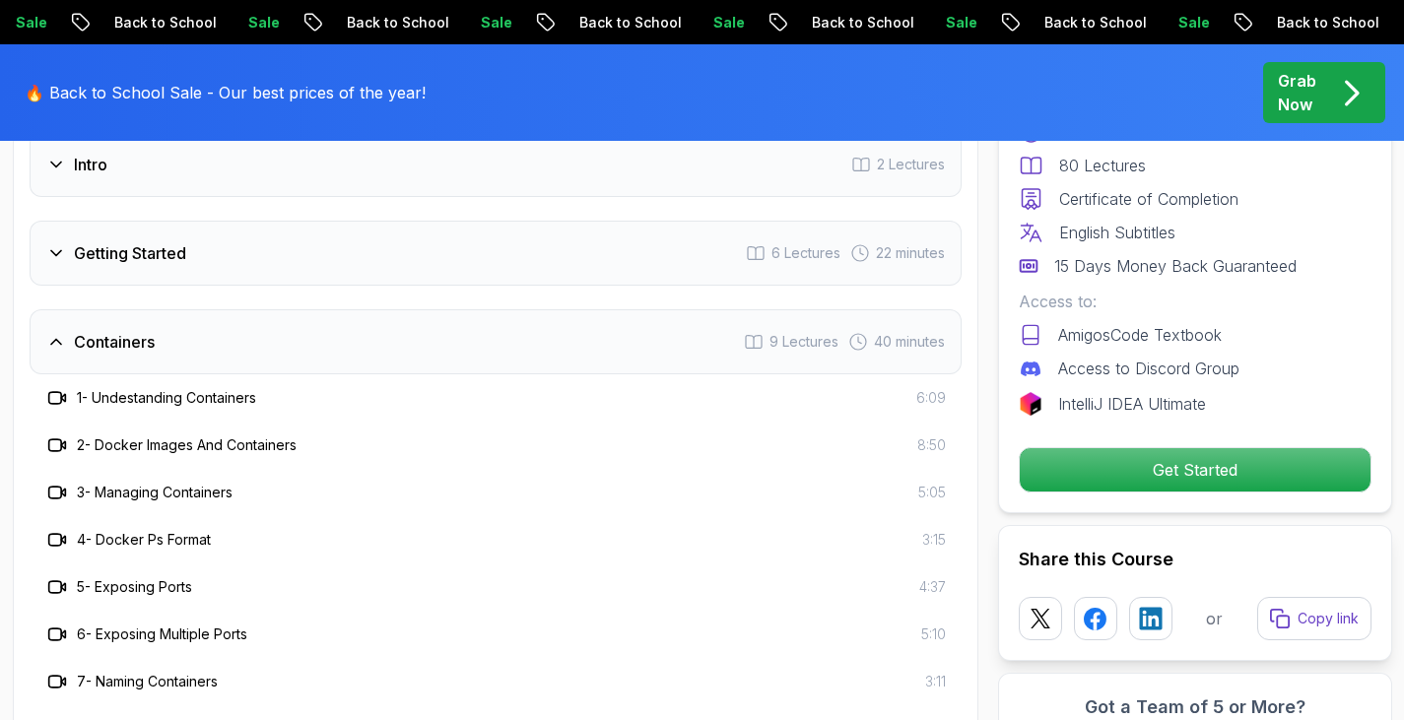
scroll to position [3427, 0]
click at [317, 351] on div "Containers 9 Lectures 40 minutes" at bounding box center [496, 342] width 932 height 65
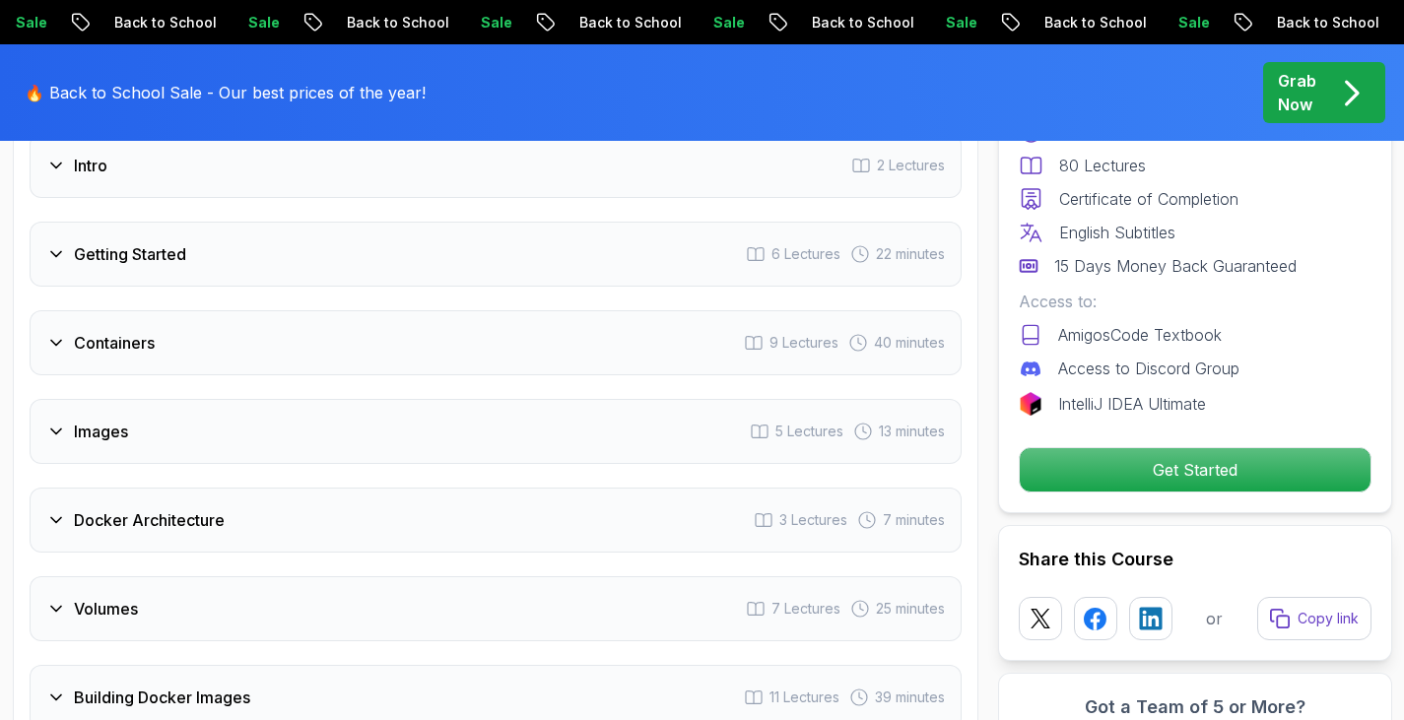
click at [225, 532] on div "Docker Architecture 3 Lectures 7 minutes" at bounding box center [496, 520] width 932 height 65
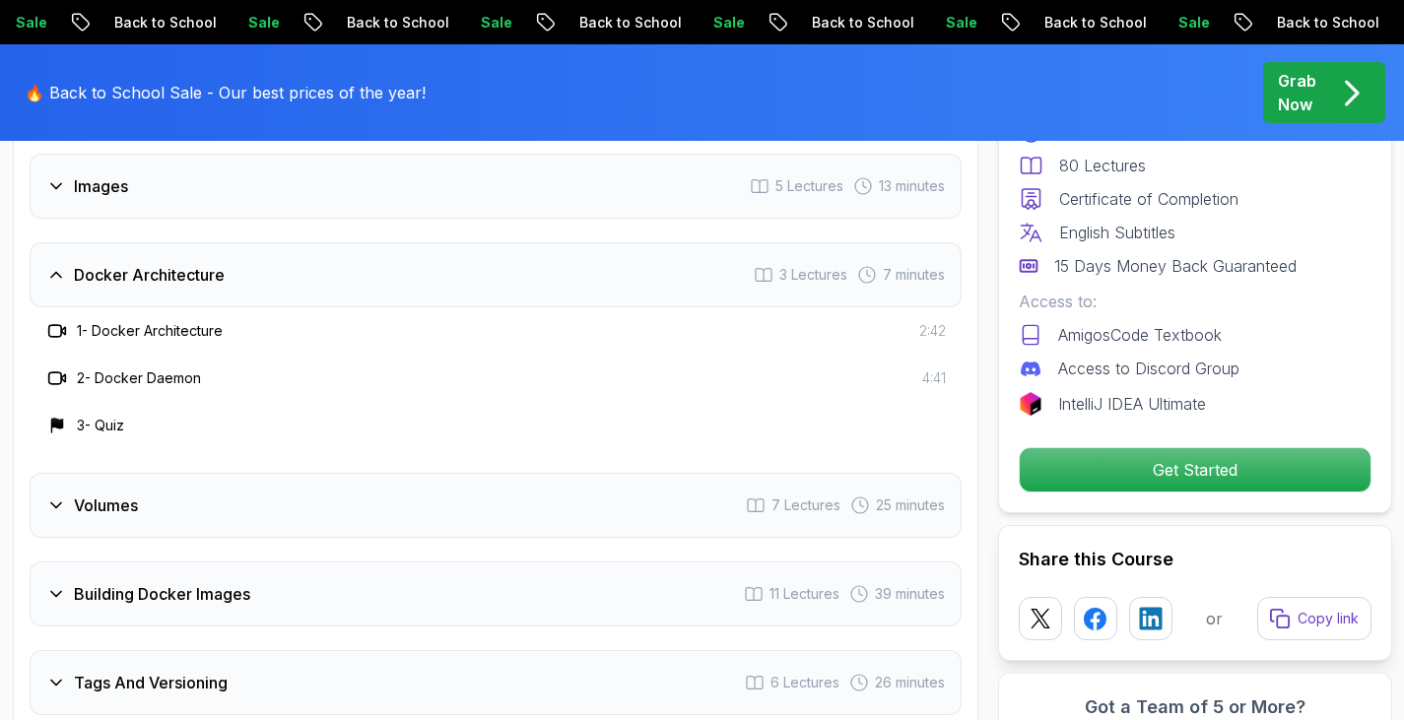
scroll to position [3684, 0]
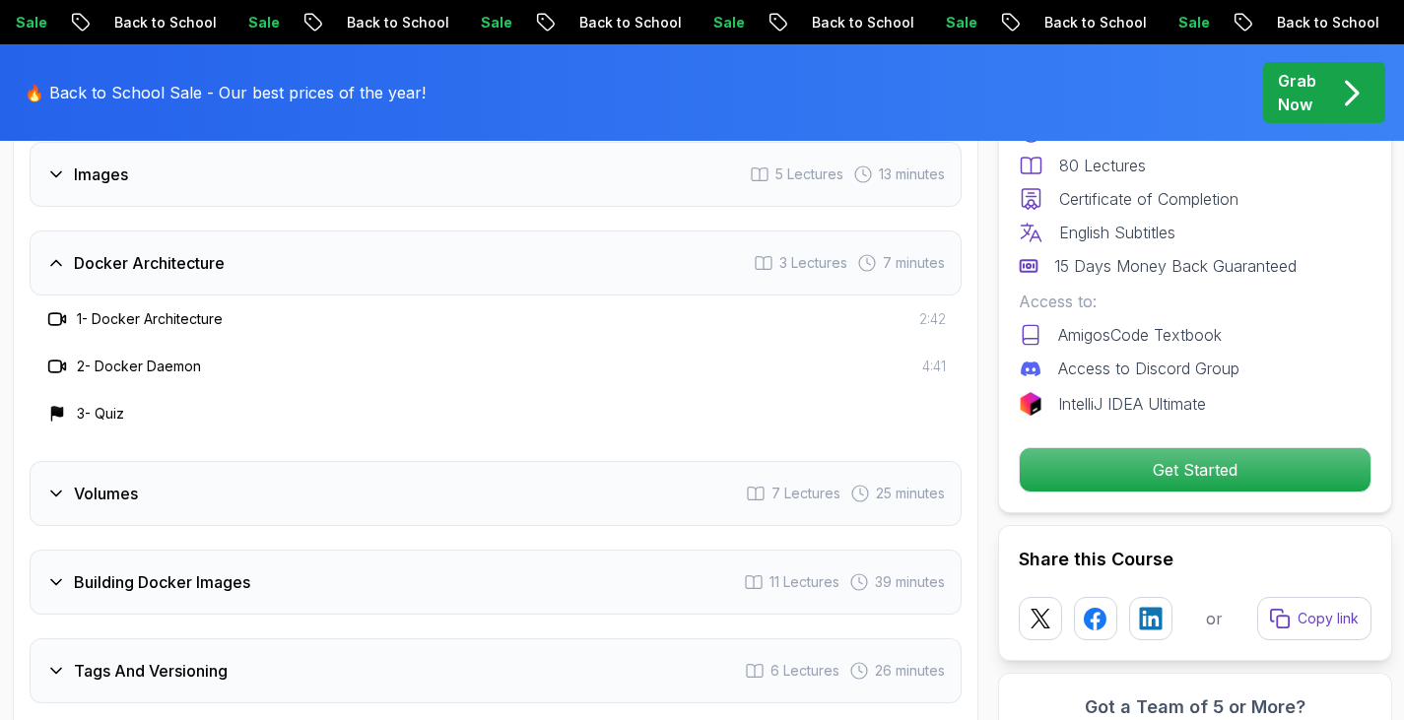
click at [233, 274] on div "Docker Architecture 3 Lectures 7 minutes" at bounding box center [496, 263] width 932 height 65
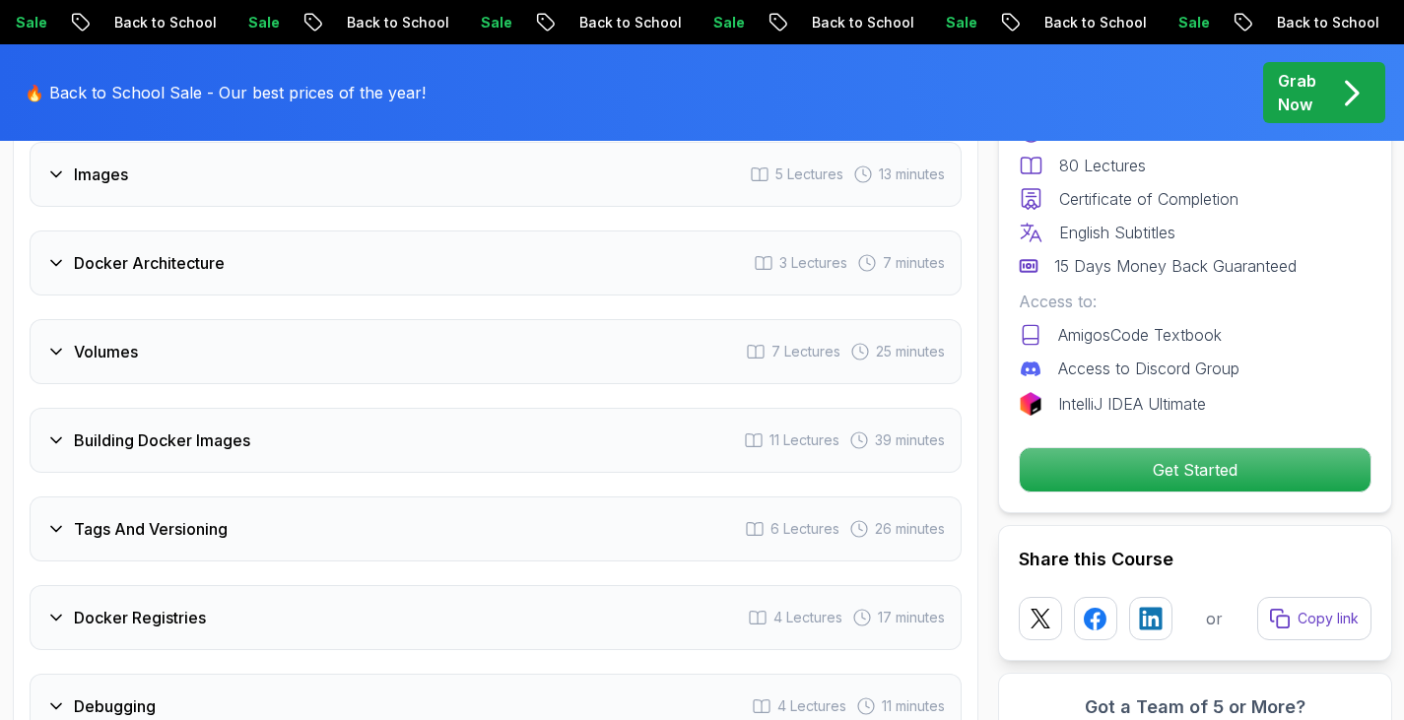
click at [186, 346] on div "Volumes 7 Lectures 25 minutes" at bounding box center [496, 351] width 932 height 65
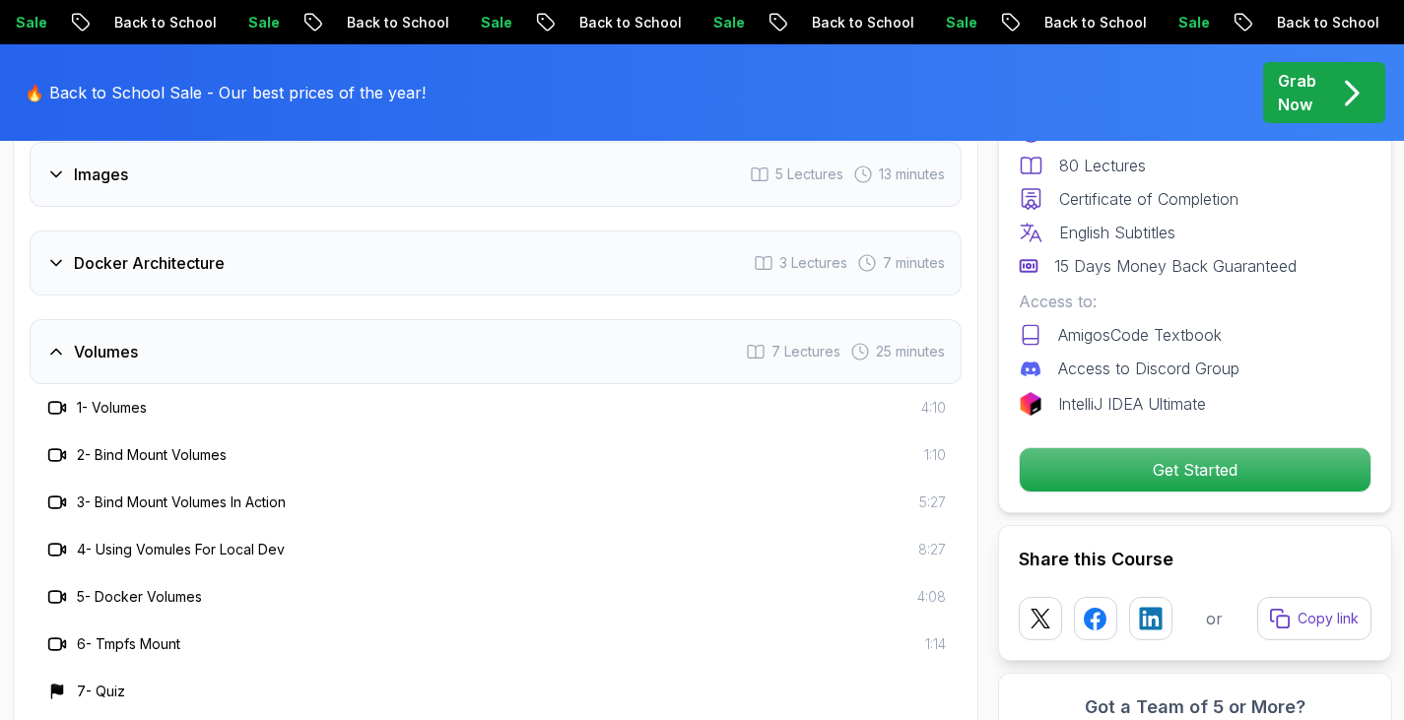
click at [186, 346] on div "Volumes 7 Lectures 25 minutes" at bounding box center [496, 351] width 932 height 65
